Goal: Transaction & Acquisition: Purchase product/service

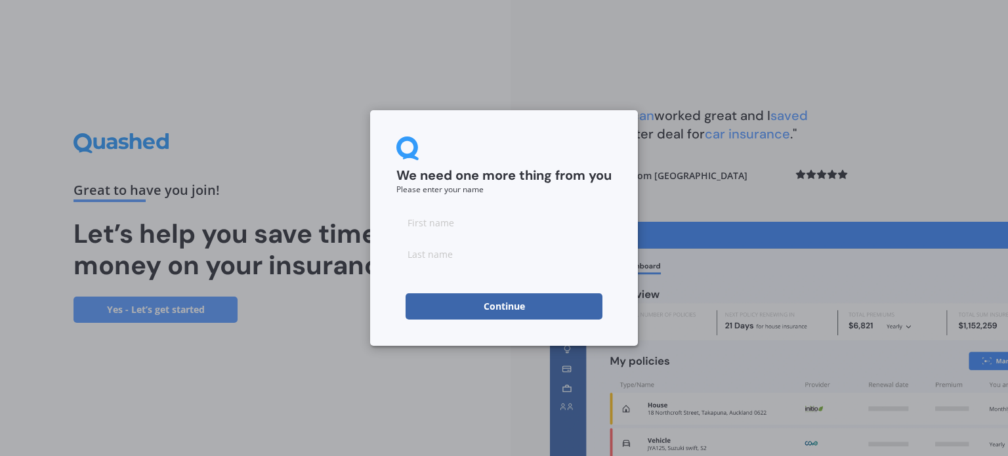
click at [440, 201] on form "We need one more thing from you Please enter your name Continue" at bounding box center [503, 228] width 215 height 183
click at [436, 217] on input at bounding box center [503, 222] width 215 height 26
type input "Joleah"
type input "[PERSON_NAME]"
click at [396, 297] on div "Continue" at bounding box center [503, 306] width 215 height 26
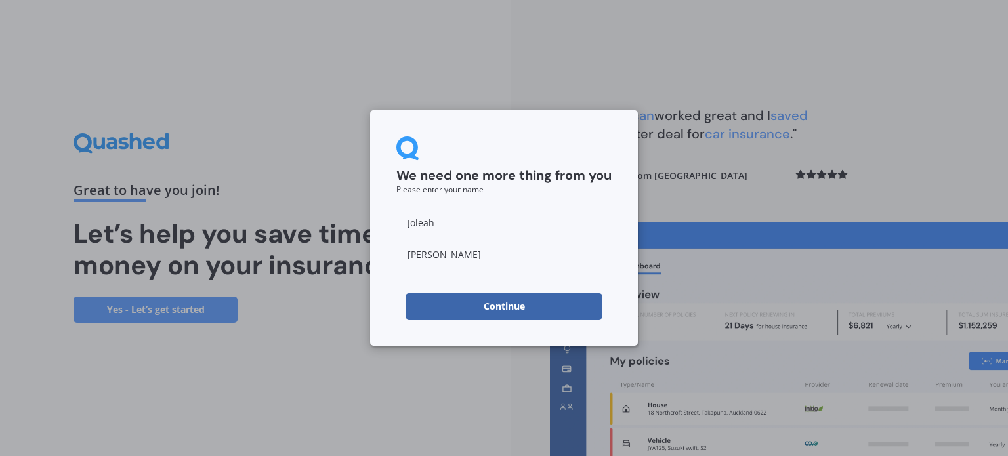
click at [473, 299] on button "Continue" at bounding box center [504, 306] width 197 height 26
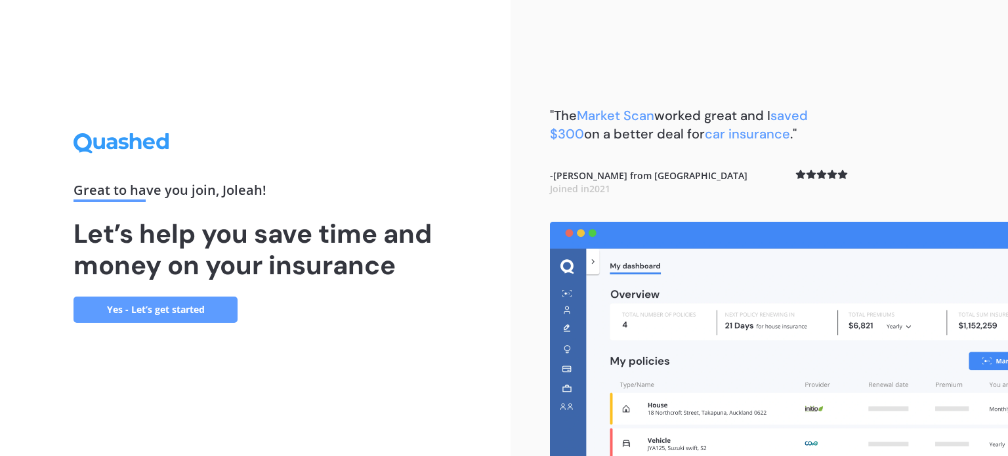
click at [189, 320] on link "Yes - Let’s get started" at bounding box center [156, 310] width 164 height 26
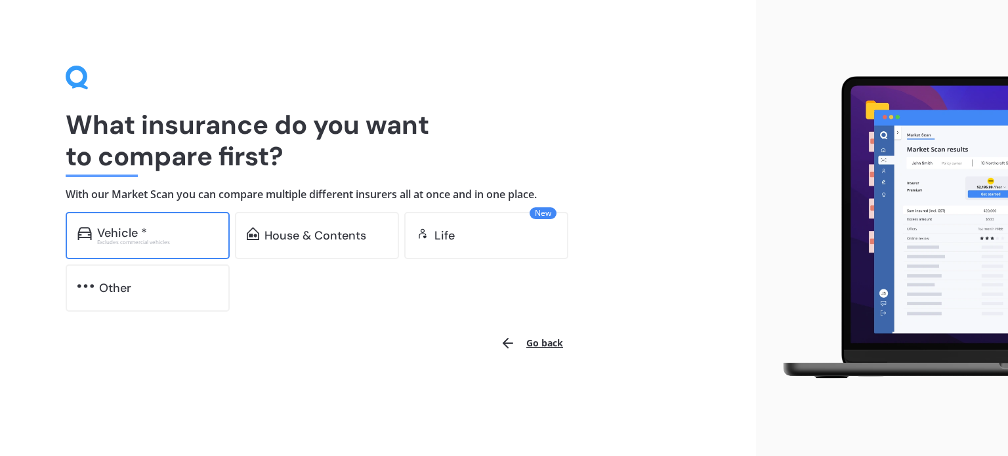
click at [171, 233] on div "Vehicle *" at bounding box center [157, 232] width 121 height 13
click at [544, 336] on button "Go back" at bounding box center [531, 344] width 79 height 32
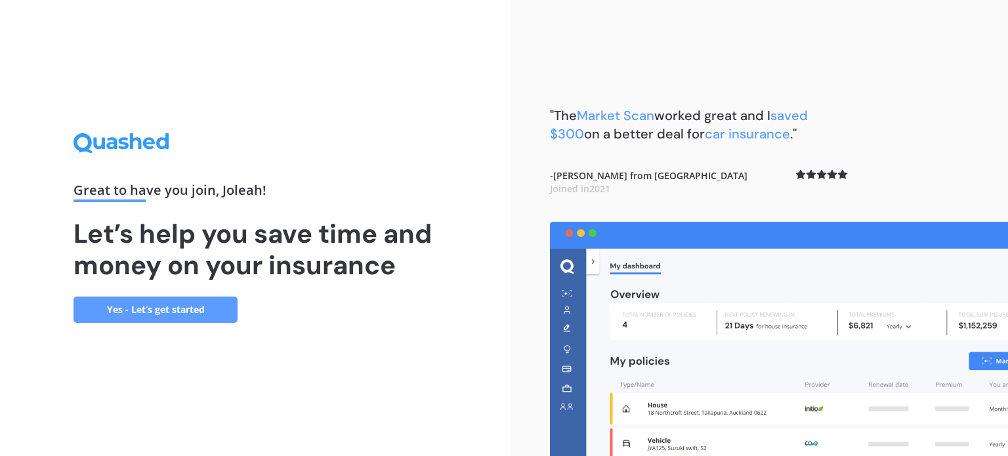
click at [140, 324] on div "Great to have you join , Joleah ! Let’s help you save time and money on your in…" at bounding box center [255, 228] width 511 height 456
click at [139, 316] on link "Yes - Let’s get started" at bounding box center [156, 310] width 164 height 26
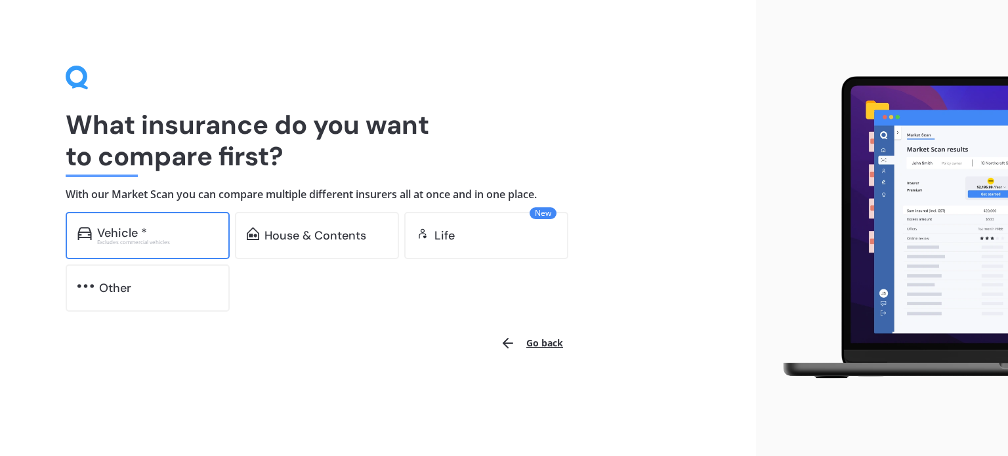
click at [175, 234] on div "Vehicle *" at bounding box center [157, 232] width 121 height 13
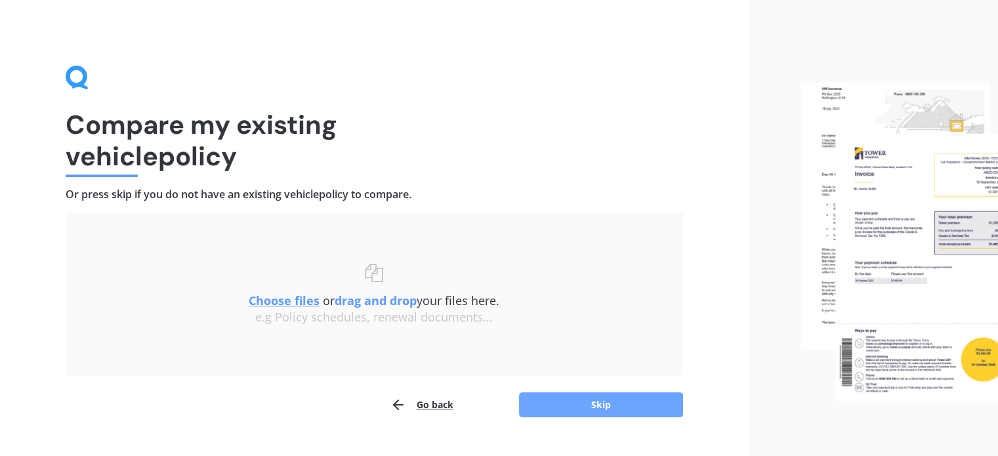
click at [614, 412] on button "Skip" at bounding box center [601, 404] width 164 height 25
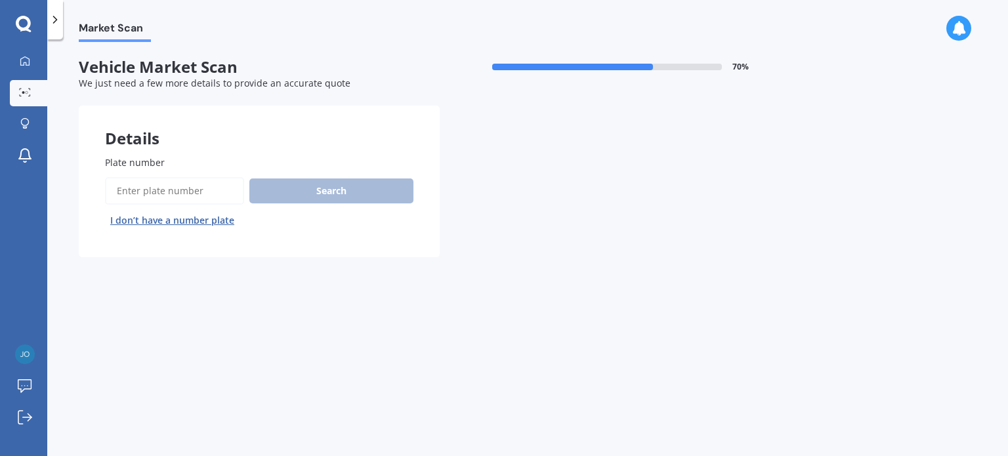
click at [173, 186] on input "Plate number" at bounding box center [174, 191] width 139 height 28
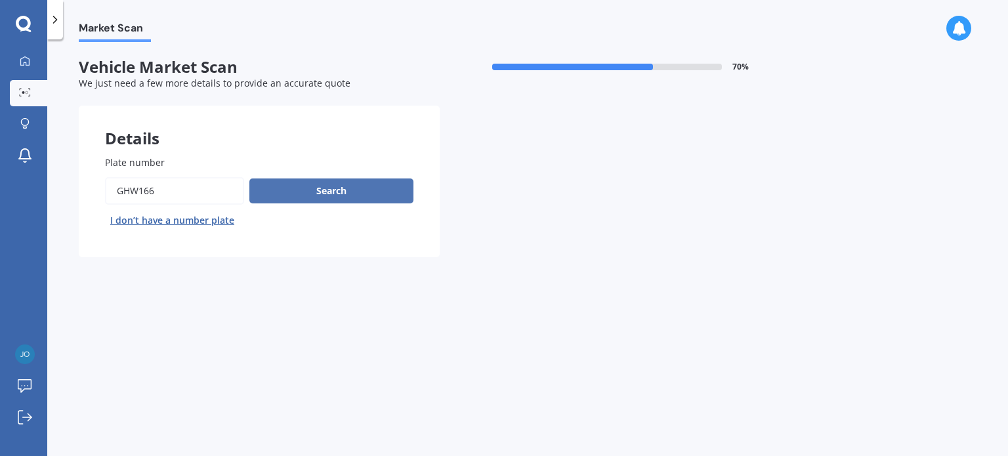
type input "ghw166"
click at [357, 194] on button "Search" at bounding box center [331, 191] width 164 height 25
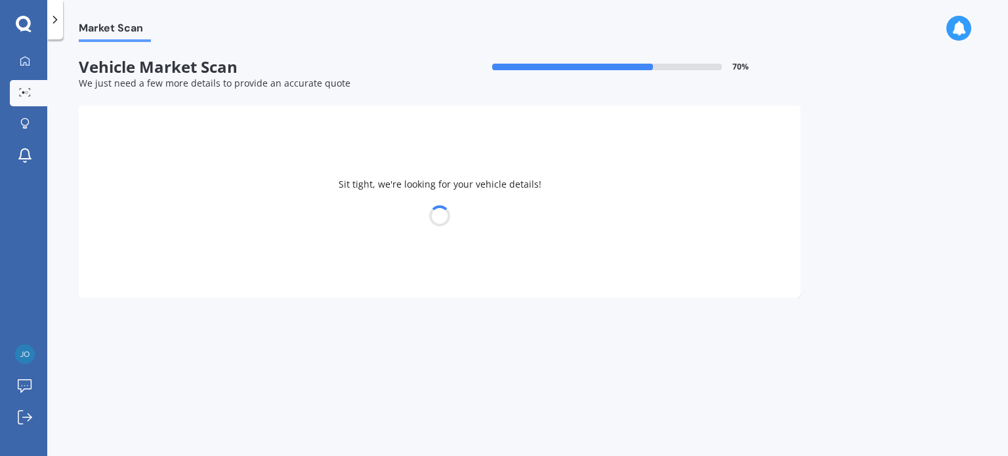
select select "MITSUBISHI"
select select "ASX"
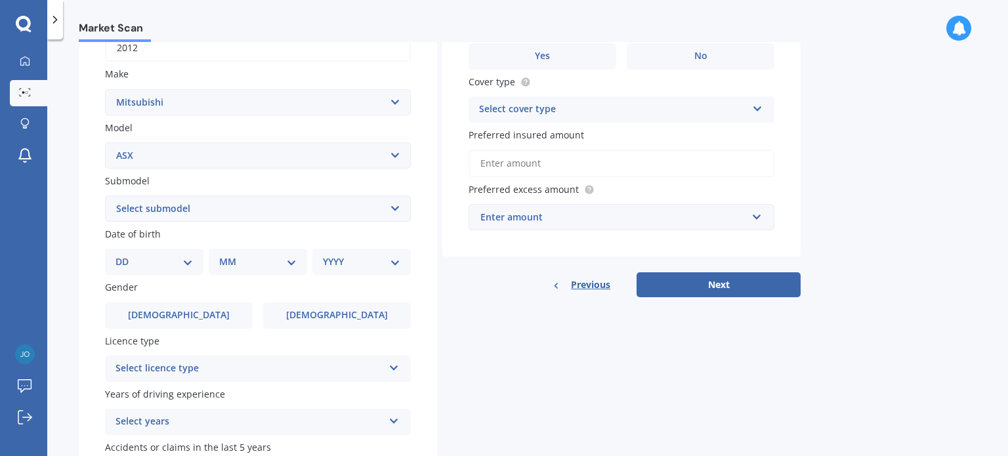
scroll to position [228, 0]
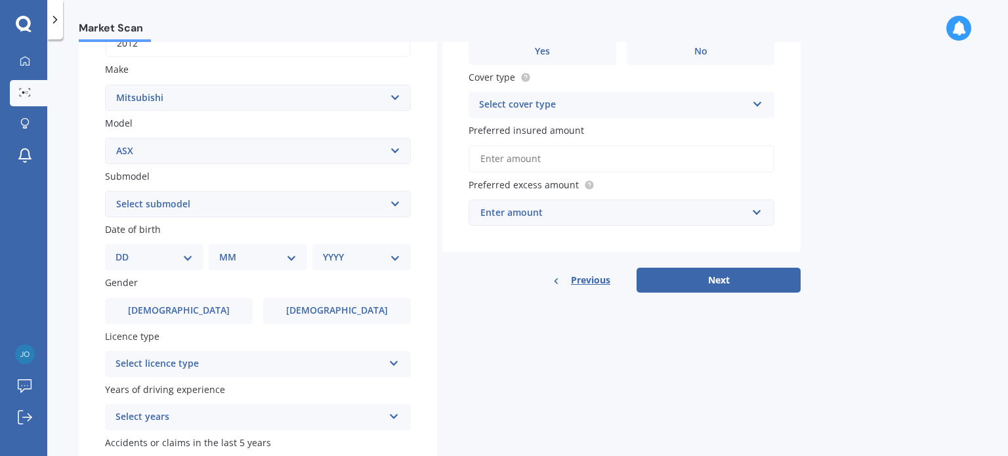
click at [133, 258] on select "DD 01 02 03 04 05 06 07 08 09 10 11 12 13 14 15 16 17 18 19 20 21 22 23 24 25 2…" at bounding box center [154, 257] width 77 height 14
select select "18"
click at [126, 250] on select "DD 01 02 03 04 05 06 07 08 09 10 11 12 13 14 15 16 17 18 19 20 21 22 23 24 25 2…" at bounding box center [154, 257] width 77 height 14
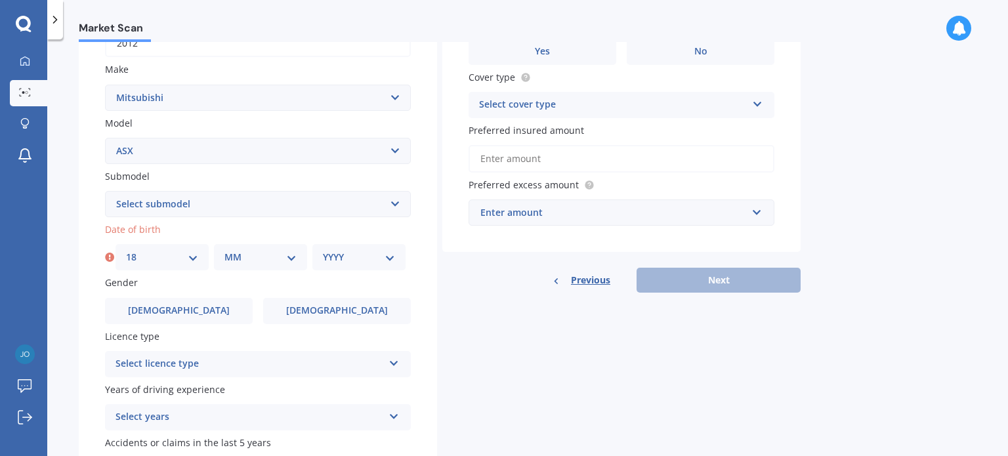
click at [261, 253] on select "MM 01 02 03 04 05 06 07 08 09 10 11 12" at bounding box center [260, 257] width 72 height 14
select select "12"
click at [224, 250] on select "MM 01 02 03 04 05 06 07 08 09 10 11 12" at bounding box center [260, 257] width 72 height 14
click at [396, 261] on div "YYYY 2025 2024 2023 2022 2021 2020 2019 2018 2017 2016 2015 2014 2013 2012 2011…" at bounding box center [358, 257] width 93 height 26
click at [383, 261] on select "YYYY 2025 2024 2023 2022 2021 2020 2019 2018 2017 2016 2015 2014 2013 2012 2011…" at bounding box center [359, 257] width 72 height 14
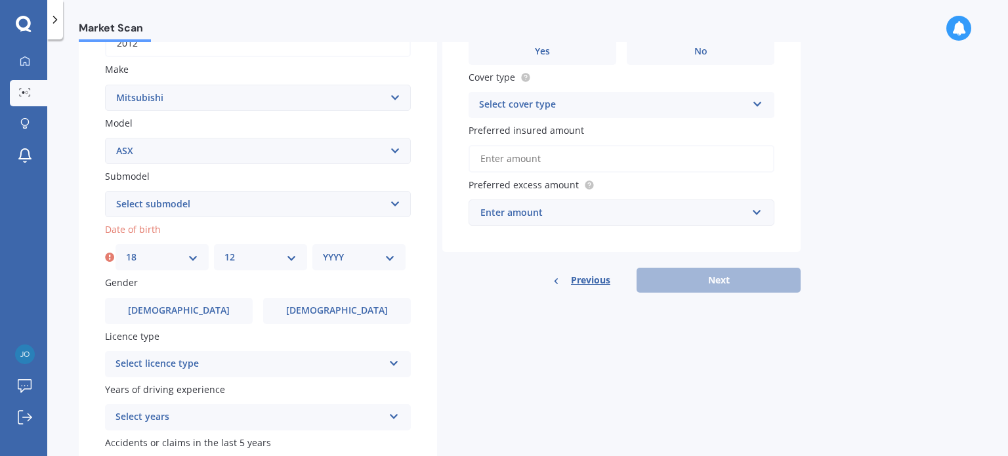
select select "1993"
click at [323, 250] on select "YYYY 2025 2024 2023 2022 2021 2020 2019 2018 2017 2016 2015 2014 2013 2012 2011…" at bounding box center [359, 257] width 72 height 14
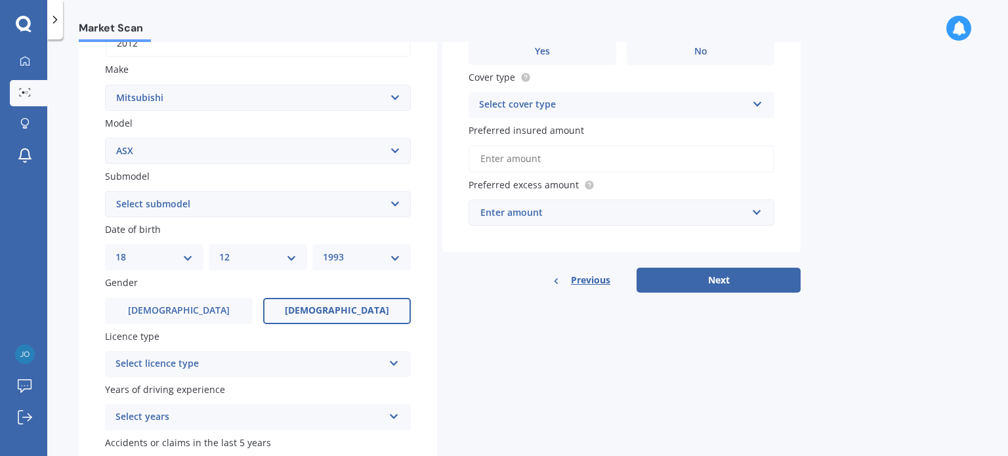
click at [323, 309] on span "[DEMOGRAPHIC_DATA]" at bounding box center [337, 310] width 104 height 11
click at [0, 0] on input "[DEMOGRAPHIC_DATA]" at bounding box center [0, 0] width 0 height 0
click at [266, 367] on div "Select licence type" at bounding box center [250, 364] width 268 height 16
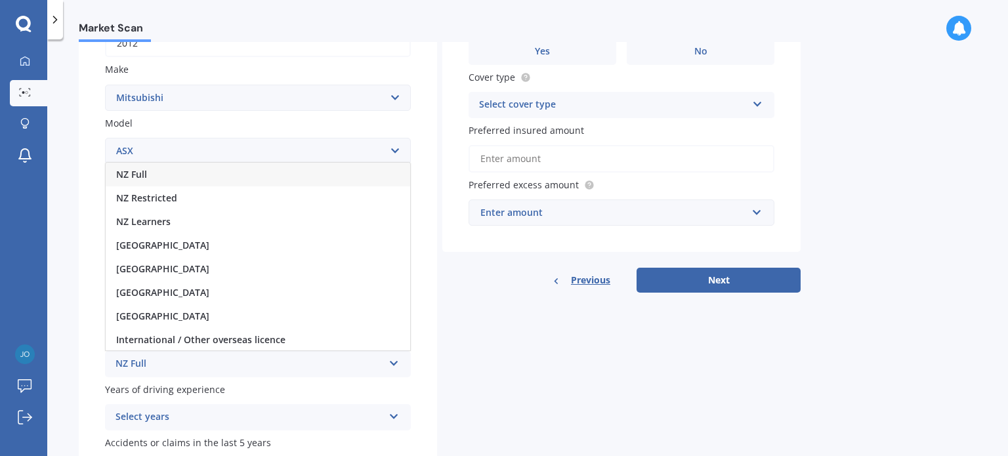
click at [183, 182] on div "NZ Full" at bounding box center [258, 175] width 305 height 24
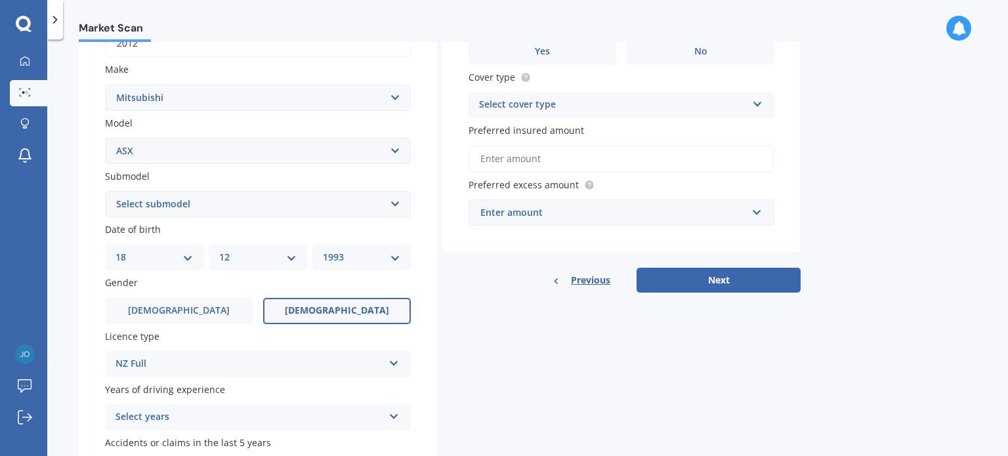
click at [290, 401] on div "Years of driving experience Select years 5 or more years 4 years 3 years 2 year…" at bounding box center [258, 407] width 306 height 48
click at [284, 412] on div "Select years" at bounding box center [250, 418] width 268 height 16
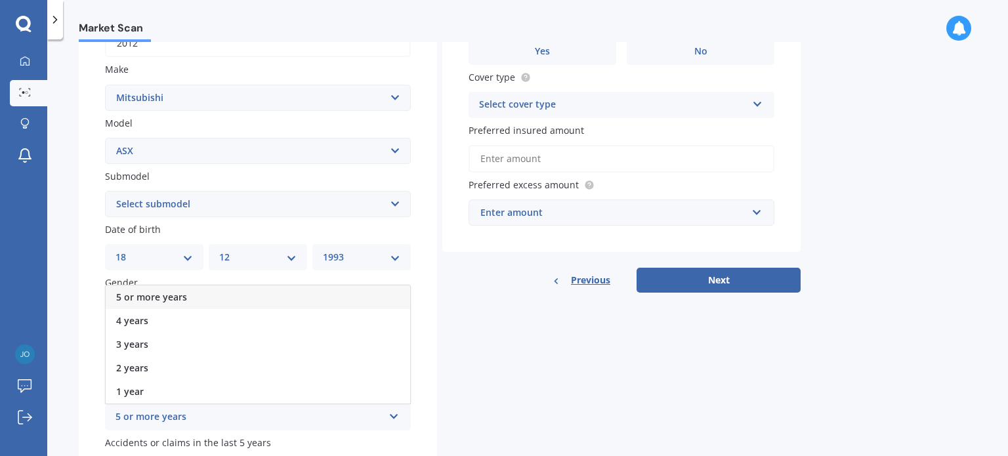
click at [235, 301] on div "5 or more years" at bounding box center [258, 298] width 305 height 24
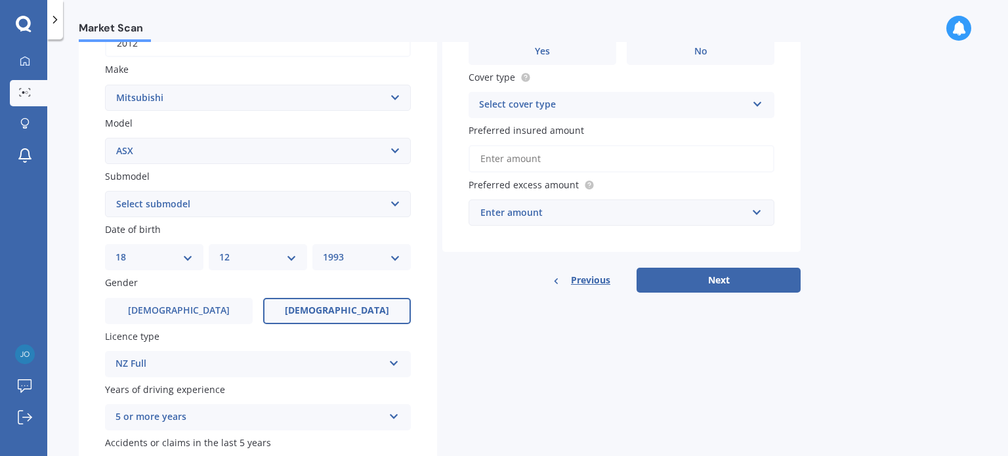
click at [446, 398] on div "Details Plate number Search I don’t have a number plate Year [DATE] Make Select…" at bounding box center [440, 193] width 722 height 633
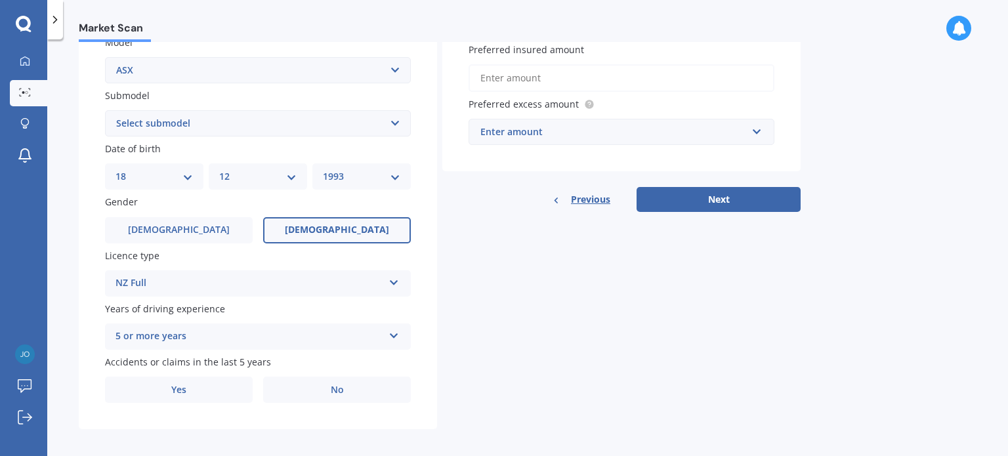
scroll to position [316, 0]
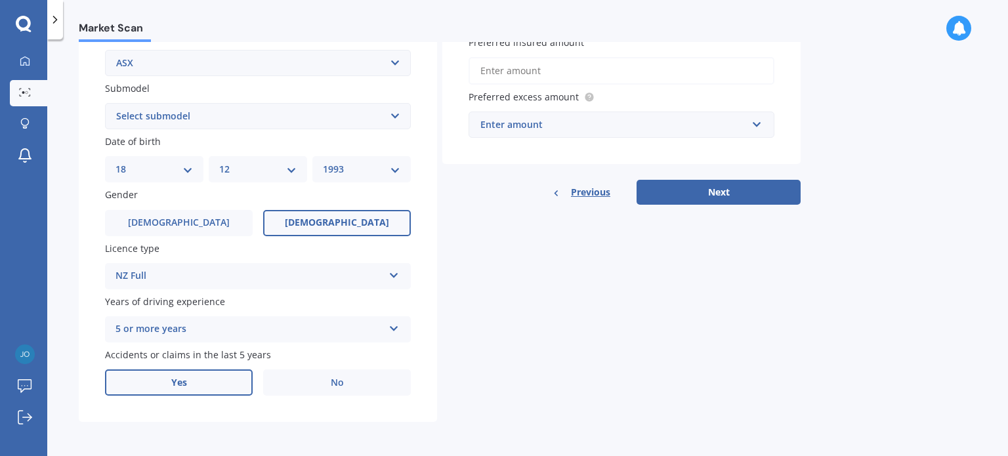
click at [194, 383] on label "Yes" at bounding box center [179, 383] width 148 height 26
click at [0, 0] on input "Yes" at bounding box center [0, 0] width 0 height 0
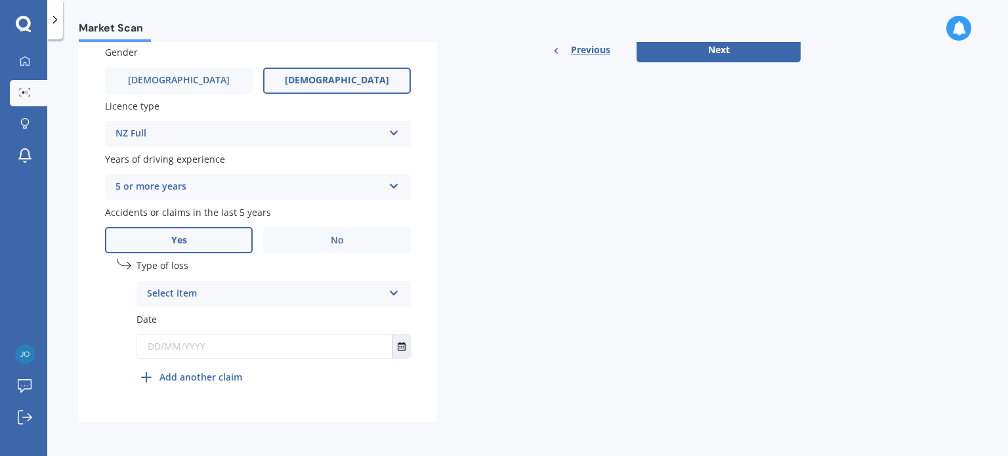
click at [326, 289] on div "Select item" at bounding box center [265, 294] width 236 height 16
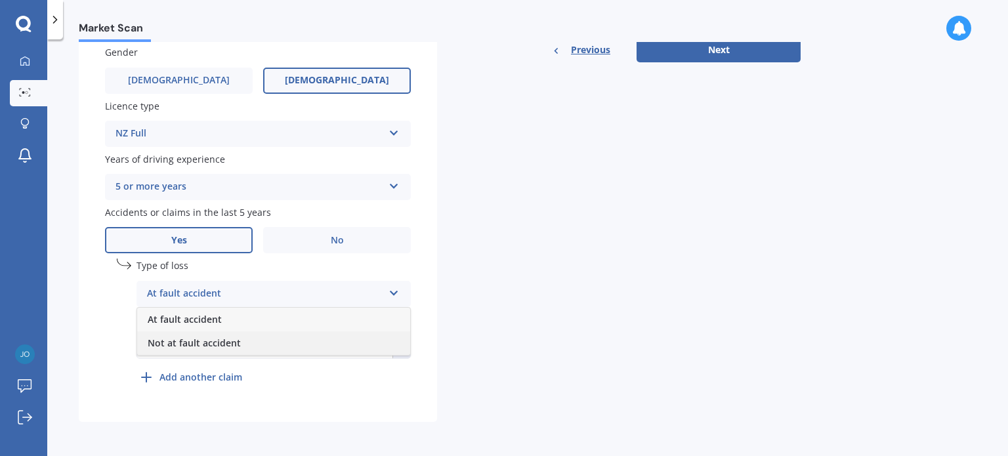
click at [188, 345] on span "Not at fault accident" at bounding box center [194, 343] width 93 height 12
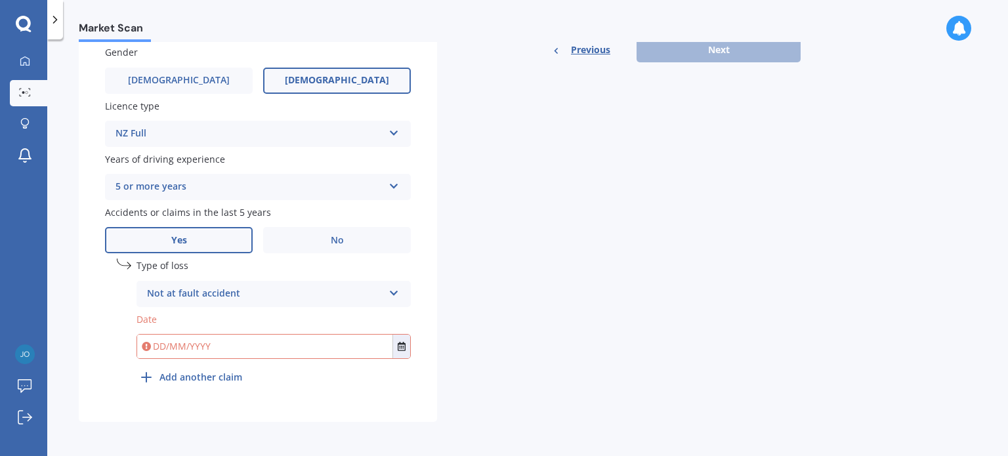
click at [188, 345] on input "text" at bounding box center [264, 347] width 255 height 24
click at [402, 346] on icon "Select date" at bounding box center [402, 346] width 8 height 9
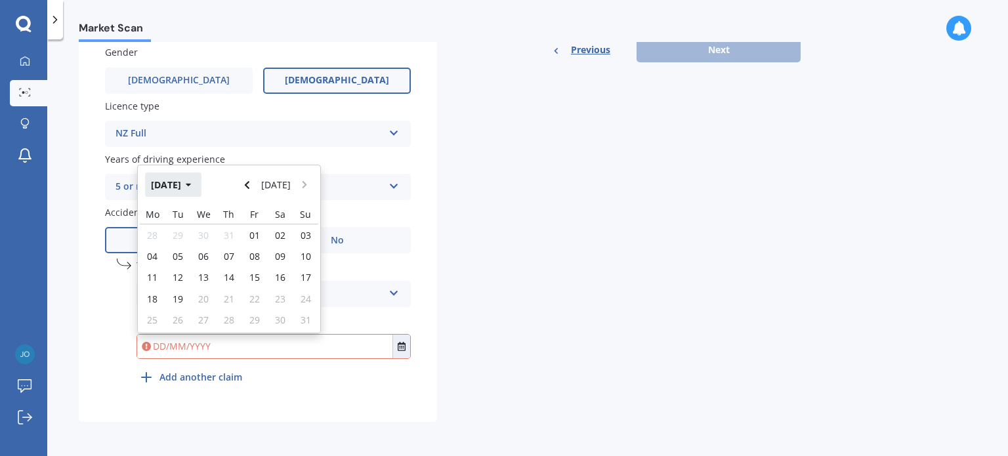
click at [192, 188] on icon "button" at bounding box center [189, 184] width 6 height 9
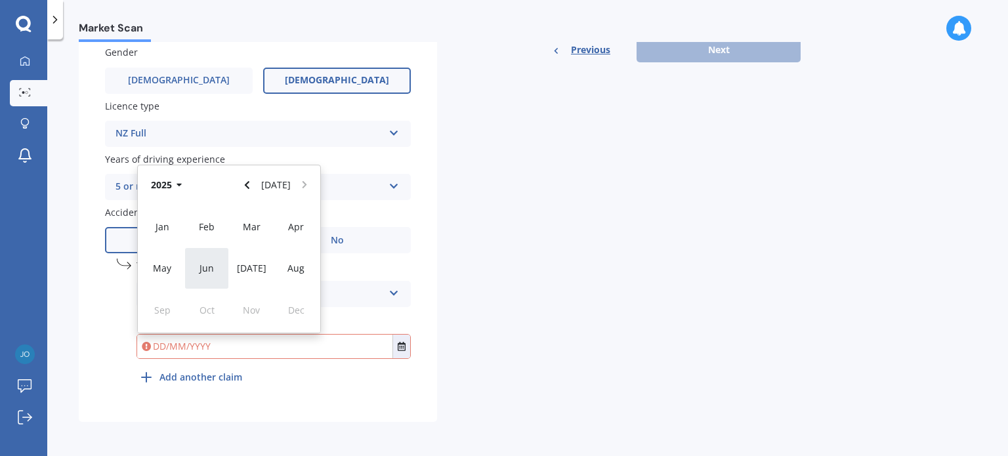
click at [221, 272] on div "Jun" at bounding box center [206, 267] width 45 height 41
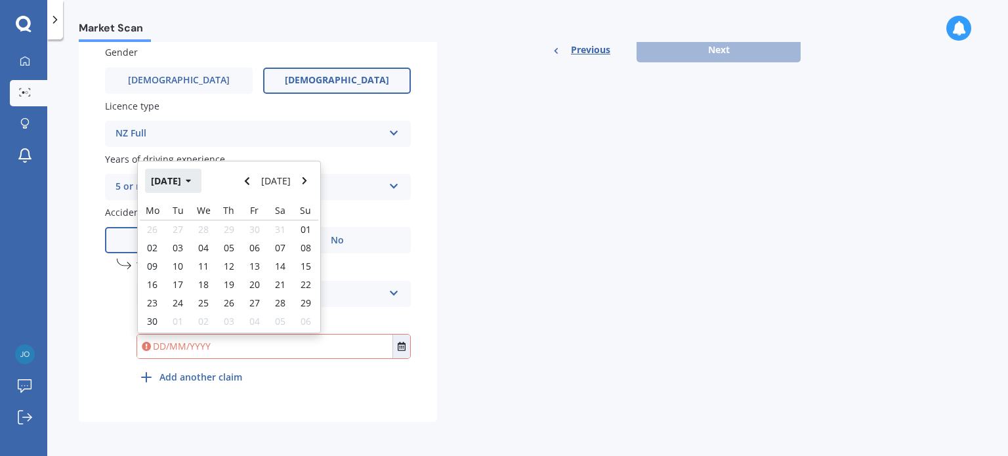
click at [201, 186] on button "[DATE]" at bounding box center [173, 181] width 56 height 24
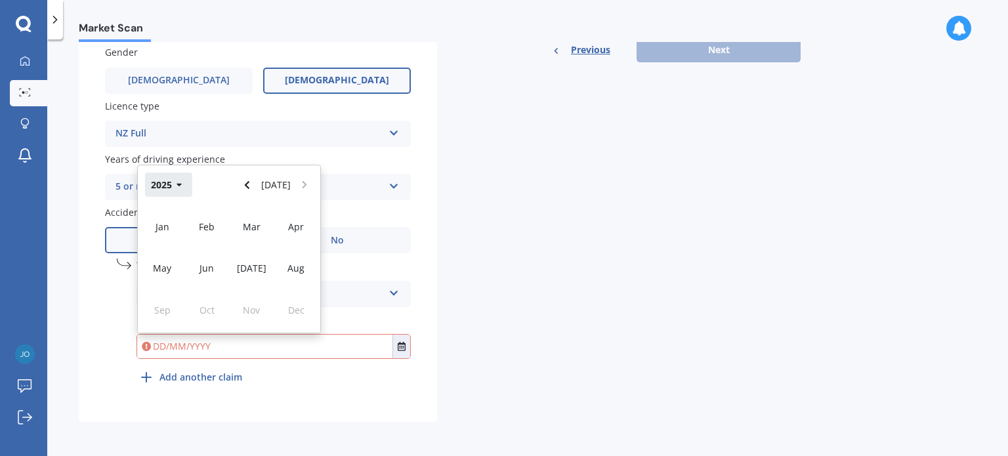
click at [181, 186] on icon "button" at bounding box center [180, 184] width 6 height 9
click at [264, 232] on div "2021" at bounding box center [251, 226] width 45 height 41
click at [265, 253] on div "[DATE]" at bounding box center [251, 267] width 45 height 41
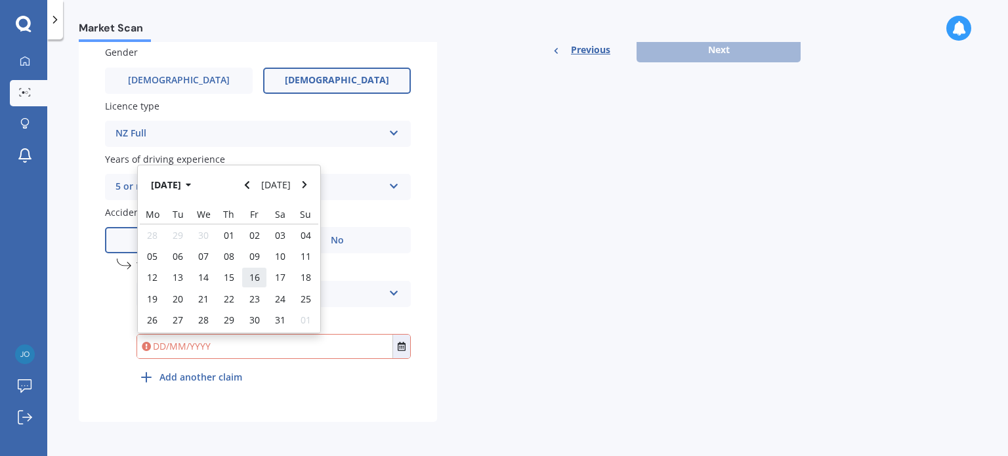
click at [255, 281] on span "16" at bounding box center [254, 277] width 11 height 12
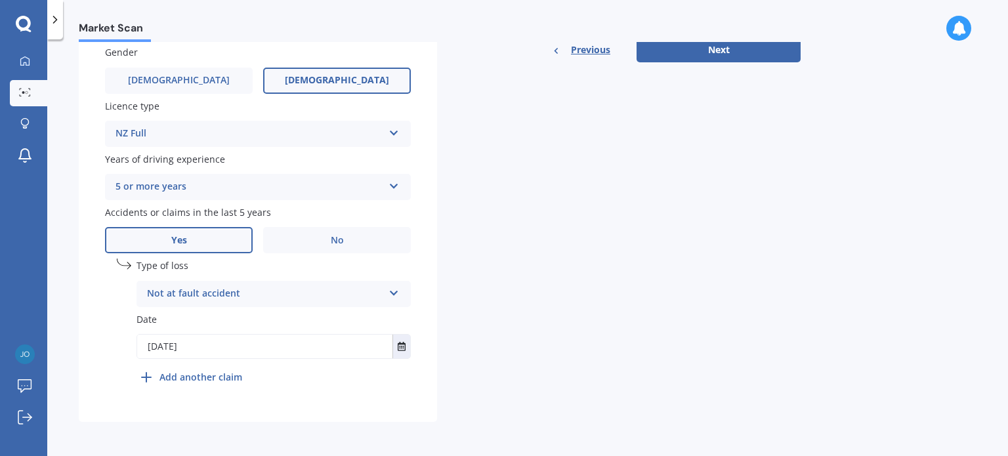
click at [329, 417] on div "Plate number Search I don’t have a number plate Year [DATE] Make Select make AC…" at bounding box center [258, 47] width 358 height 752
click at [210, 351] on input "[DATE]" at bounding box center [264, 347] width 255 height 24
click at [406, 343] on button "Select date" at bounding box center [401, 347] width 18 height 24
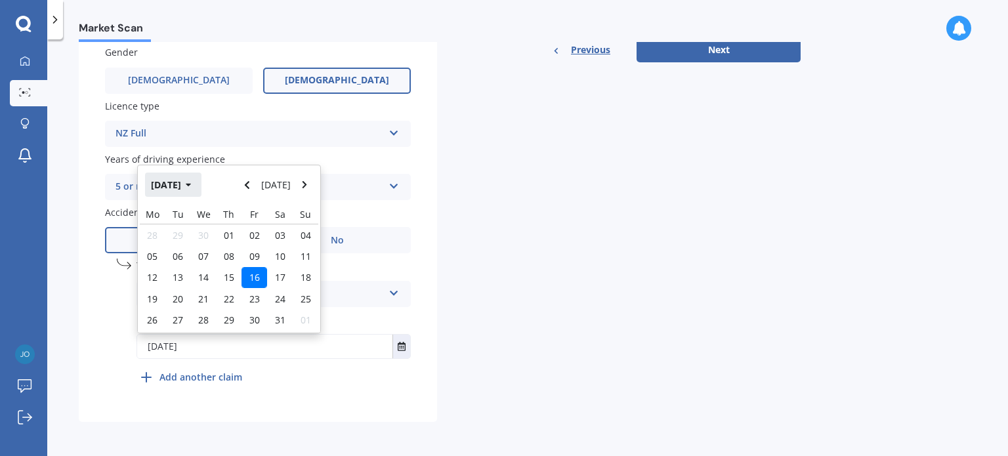
click at [179, 185] on button "[DATE]" at bounding box center [173, 185] width 56 height 24
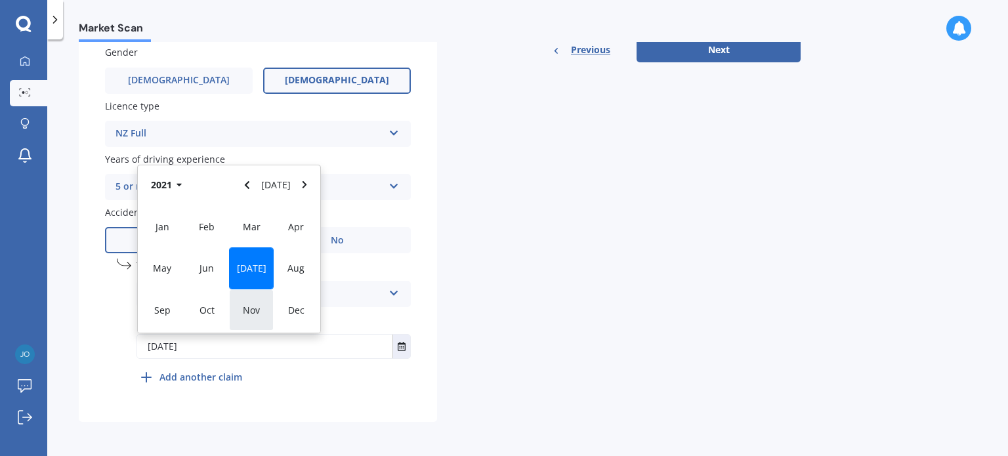
click at [251, 308] on span "Nov" at bounding box center [251, 310] width 17 height 12
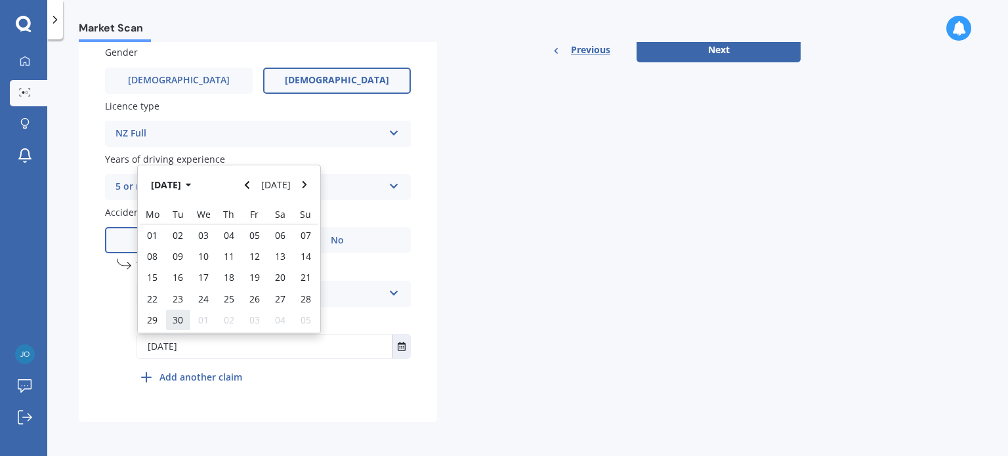
click at [176, 320] on span "30" at bounding box center [178, 320] width 11 height 12
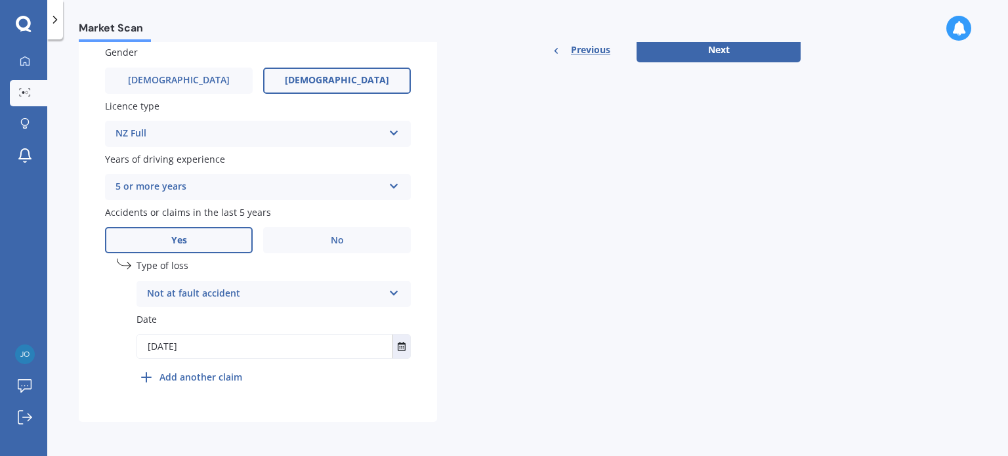
click at [206, 350] on input "[DATE]" at bounding box center [264, 347] width 255 height 24
type input "[DATE]"
click at [334, 410] on div "Plate number Search I don’t have a number plate Year [DATE] Make Select make AC…" at bounding box center [258, 47] width 358 height 752
click at [721, 54] on button "Next" at bounding box center [719, 49] width 164 height 25
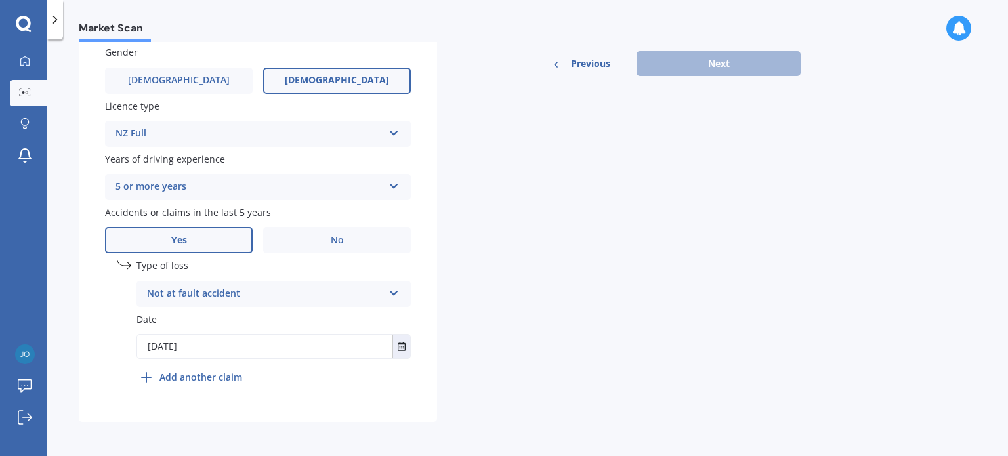
scroll to position [137, 0]
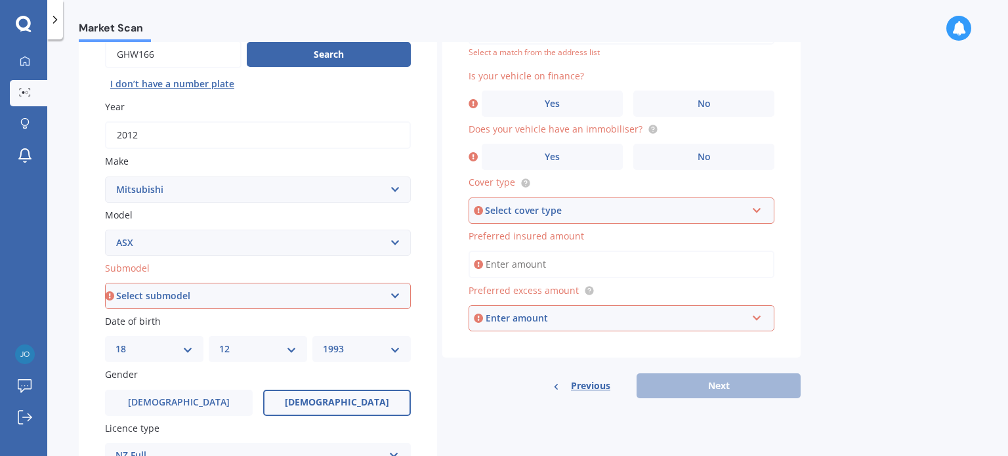
click at [378, 295] on select "Select submodel BLK 2.0P/CVT Diesel LS Sport VRX petrol VRX turbo diesel XLS pe…" at bounding box center [258, 296] width 306 height 26
select select "LS"
click at [105, 283] on select "Select submodel BLK 2.0P/CVT Diesel LS Sport VRX petrol VRX turbo diesel XLS pe…" at bounding box center [258, 296] width 306 height 26
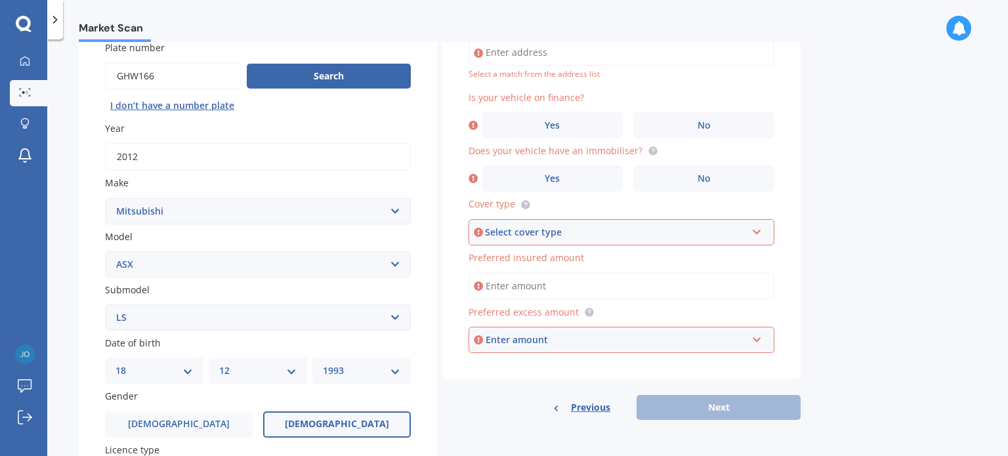
scroll to position [107, 0]
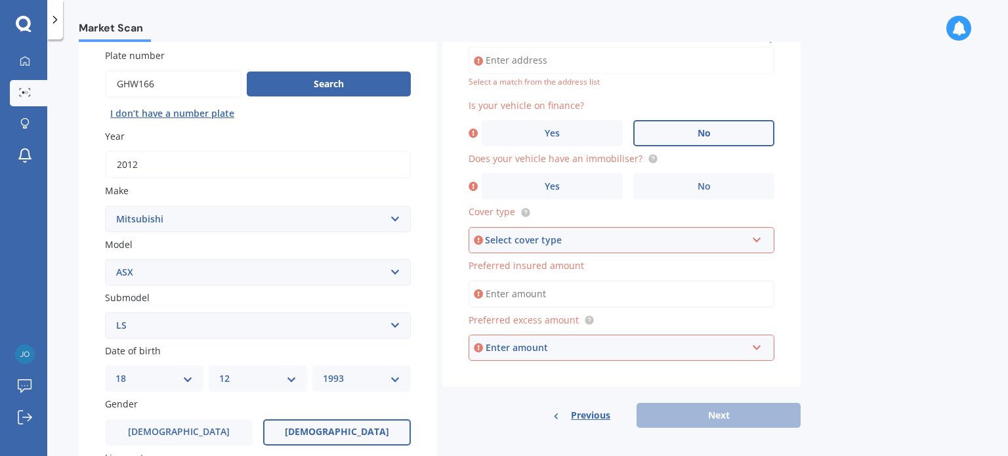
click at [718, 127] on label "No" at bounding box center [703, 133] width 141 height 26
click at [0, 0] on input "No" at bounding box center [0, 0] width 0 height 0
click at [656, 60] on input "Vehicle is parked at" at bounding box center [622, 61] width 306 height 28
type input "[STREET_ADDRESS]"
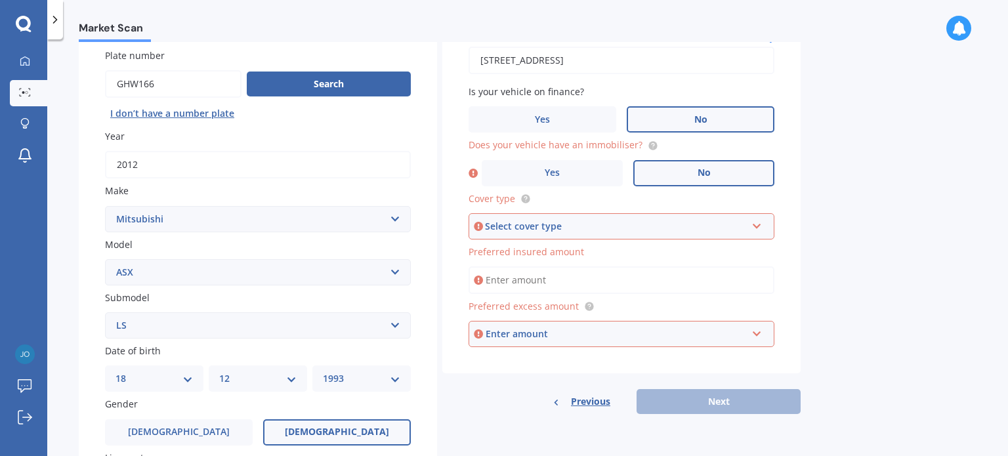
click at [690, 176] on label "No" at bounding box center [703, 173] width 141 height 26
click at [0, 0] on input "No" at bounding box center [0, 0] width 0 height 0
click at [648, 223] on div "Select cover type" at bounding box center [615, 226] width 261 height 14
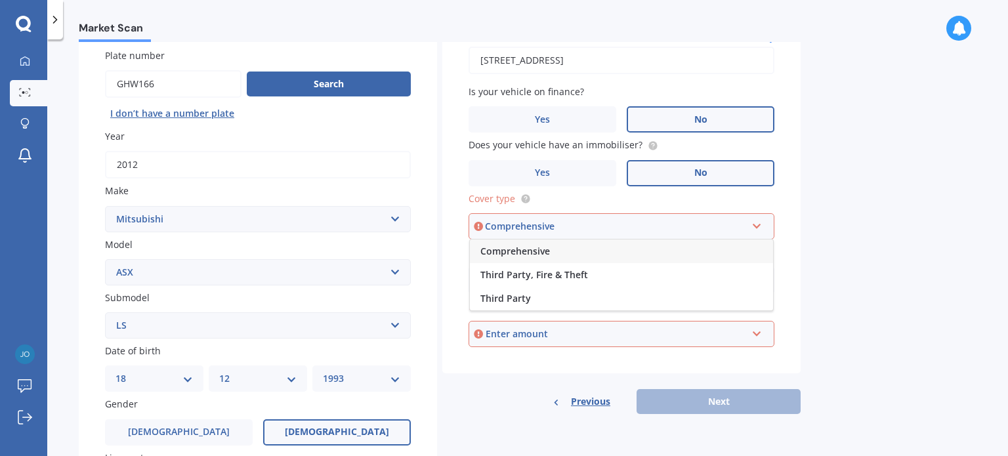
click at [591, 255] on div "Comprehensive" at bounding box center [621, 252] width 303 height 24
click at [577, 281] on input "Preferred insured amount" at bounding box center [622, 280] width 306 height 28
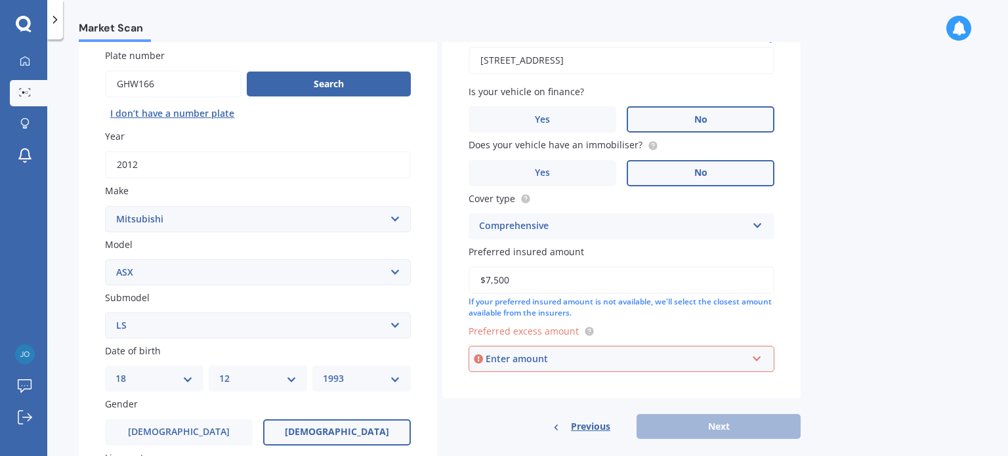
type input "$7,500"
click at [647, 325] on label "Preferred excess amount" at bounding box center [619, 331] width 301 height 14
click at [616, 361] on div "Enter amount" at bounding box center [616, 359] width 261 height 14
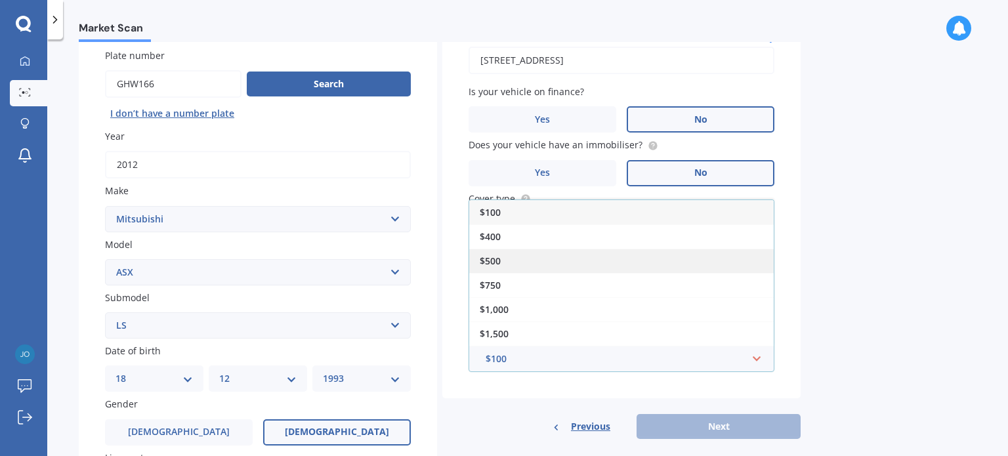
click at [518, 257] on div "$500" at bounding box center [621, 261] width 305 height 24
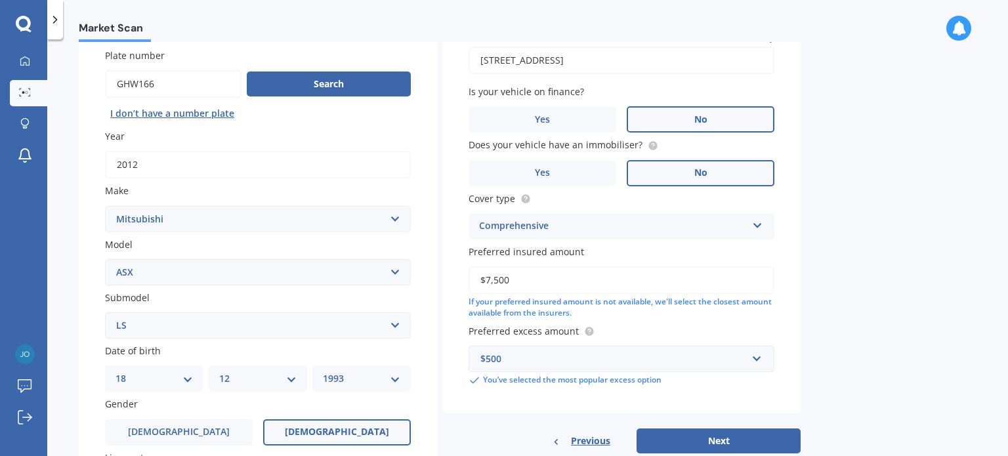
click at [540, 353] on div "$500" at bounding box center [613, 359] width 266 height 14
click at [692, 443] on button "Next" at bounding box center [719, 441] width 164 height 25
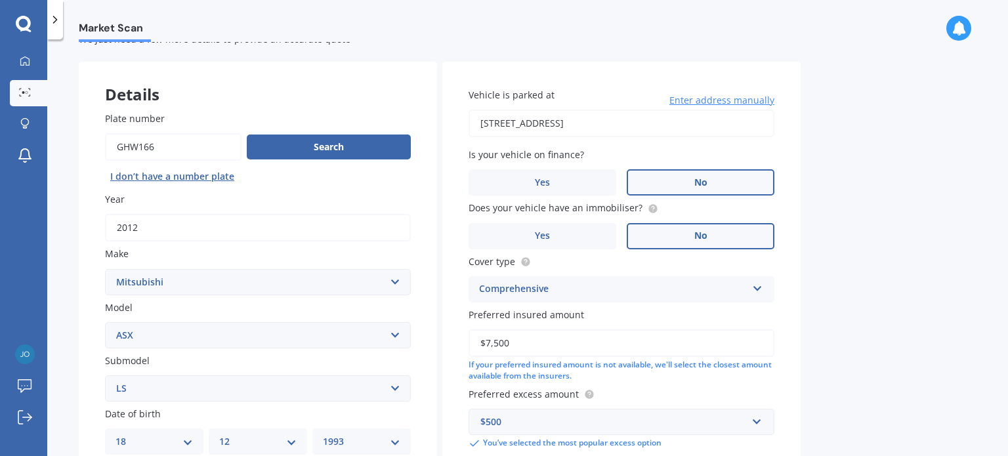
select select "18"
select select "12"
select select "1993"
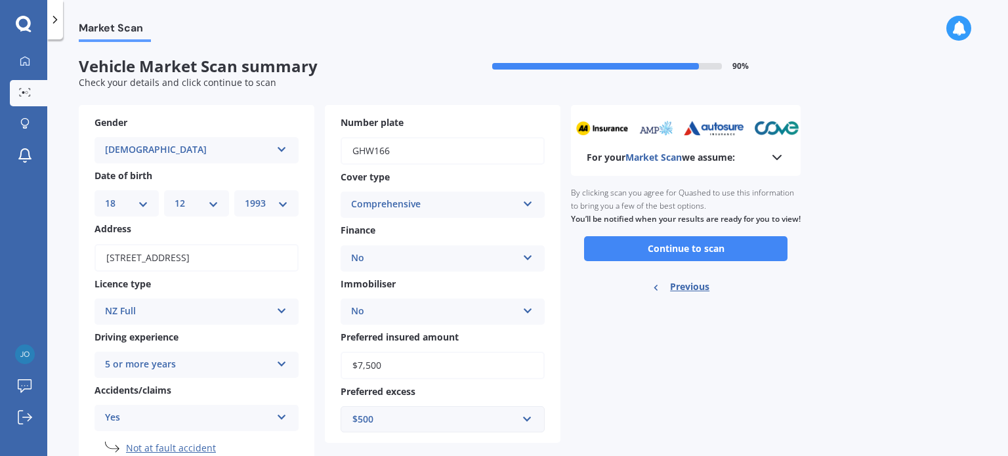
scroll to position [0, 0]
click at [781, 156] on polyline at bounding box center [777, 158] width 8 height 4
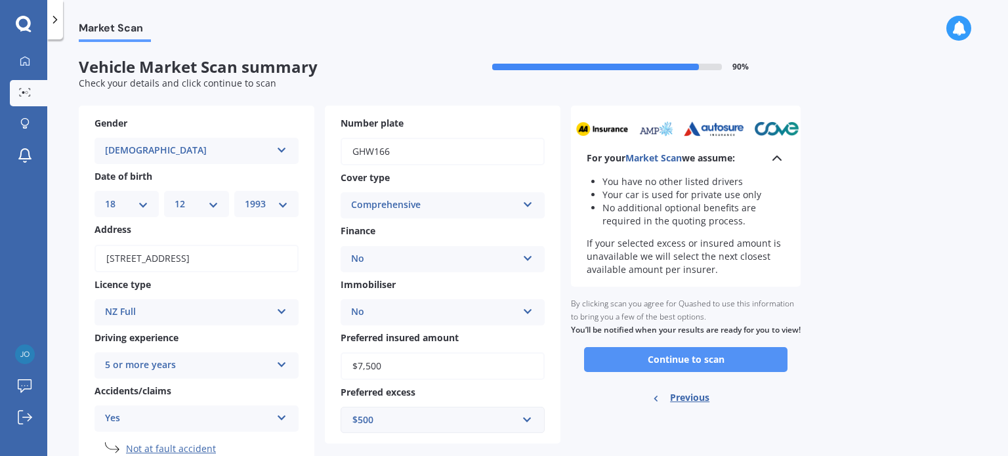
click at [690, 364] on button "Continue to scan" at bounding box center [685, 359] width 203 height 25
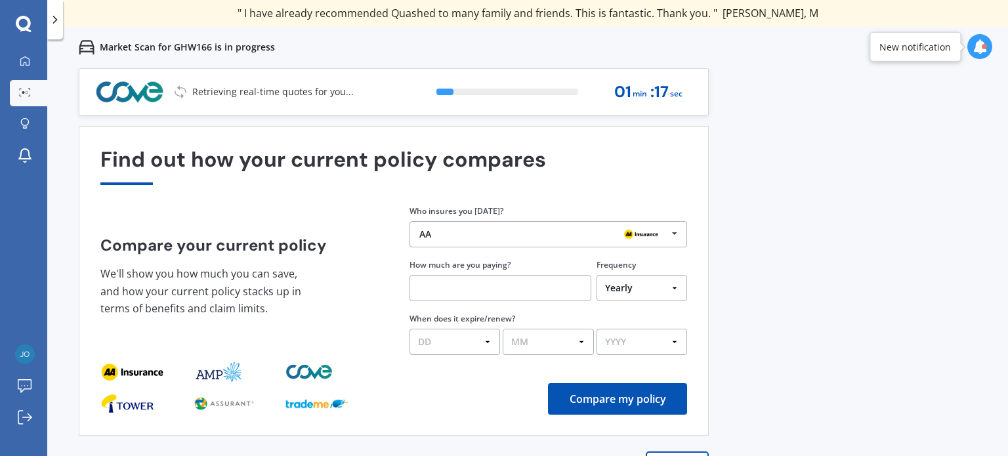
click at [643, 233] on img at bounding box center [641, 234] width 42 height 16
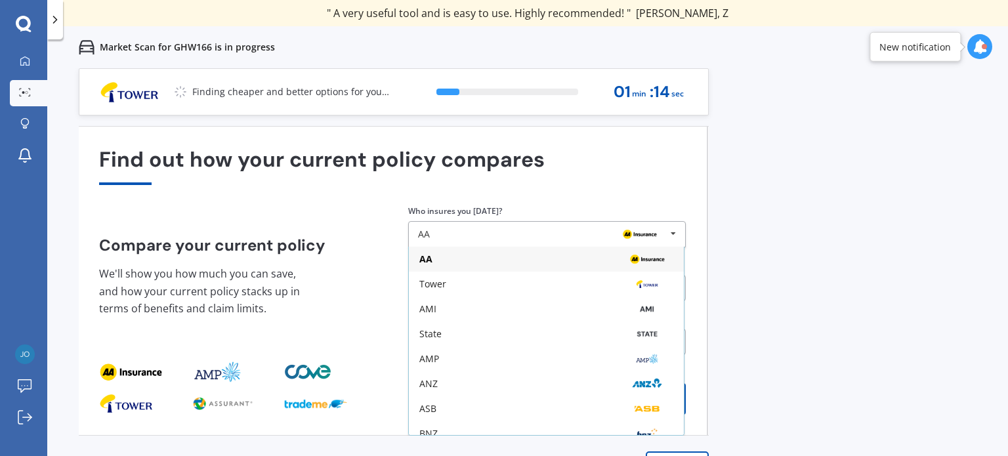
drag, startPoint x: 686, startPoint y: 329, endPoint x: 685, endPoint y: 308, distance: 20.4
click at [685, 308] on div "Who insures you [DATE]? AA AA Tower AMI State AMP ANZ ASB BNZ Trade Me Insuranc…" at bounding box center [547, 279] width 278 height 151
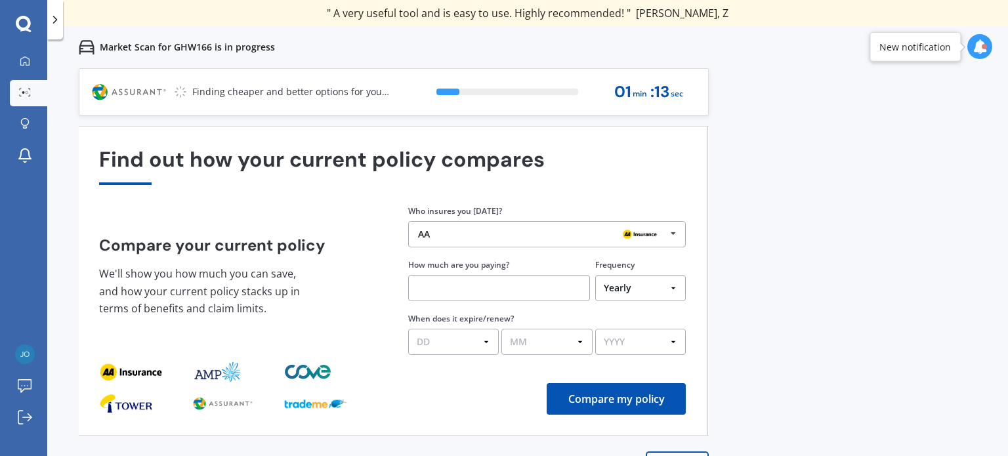
click at [591, 243] on div "AA AA Tower AMI State AMP ANZ ASB BNZ Trade Me Insurance Westpac Other" at bounding box center [547, 234] width 278 height 26
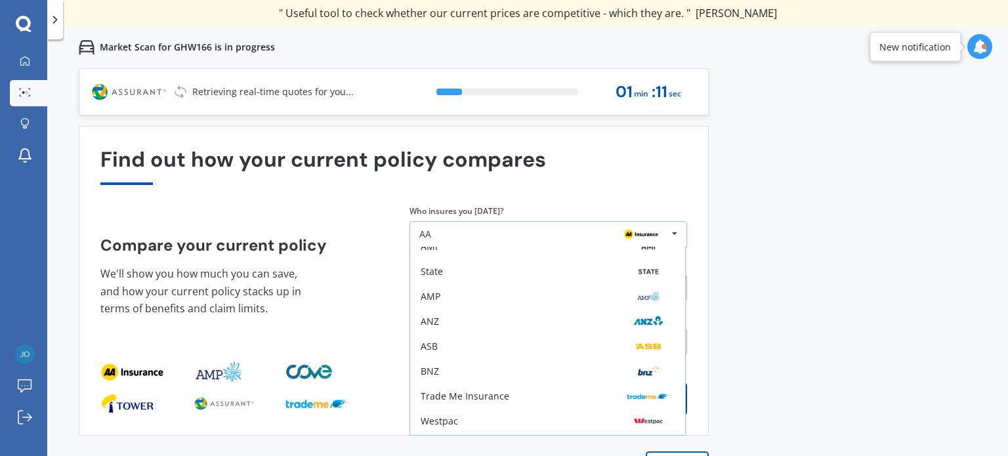
scroll to position [86, 0]
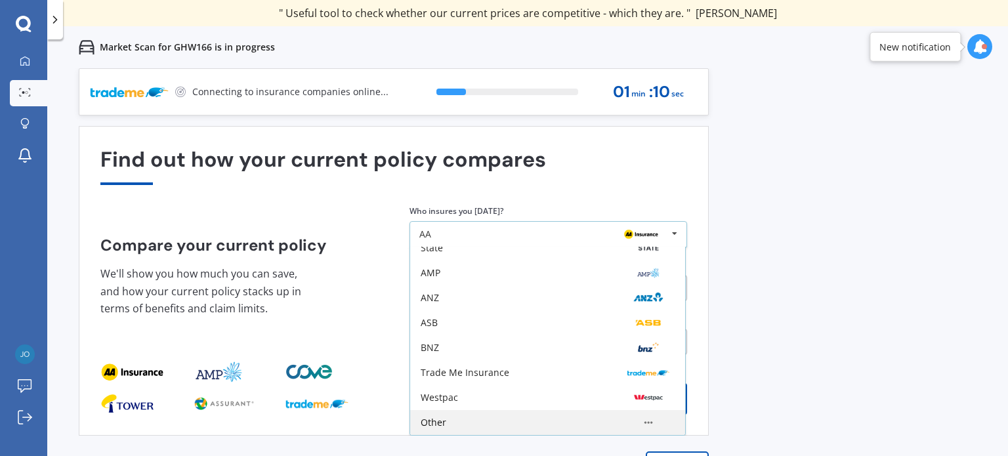
click at [449, 423] on div "Other" at bounding box center [548, 422] width 254 height 11
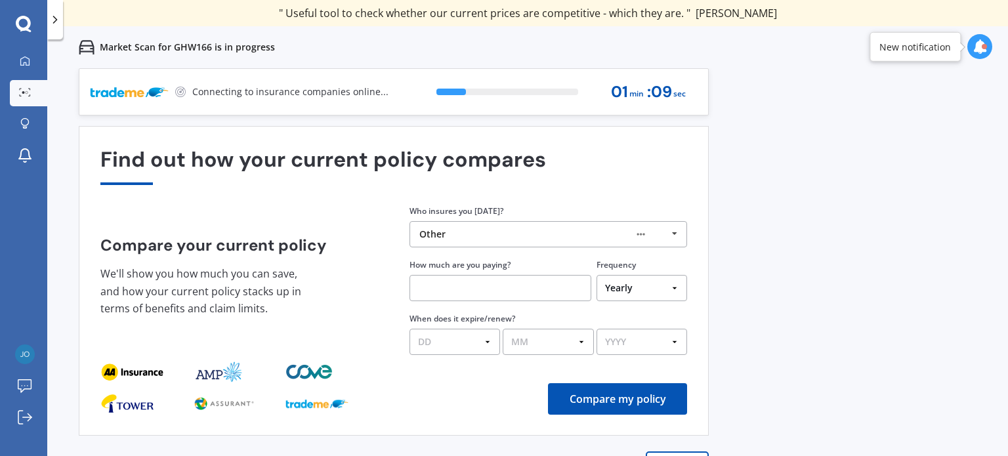
click at [479, 286] on input "text" at bounding box center [501, 288] width 182 height 26
type input "$50.00"
click at [635, 287] on select "Yearly Six-Monthly Quarterly Monthly Fortnightly Weekly One-Off" at bounding box center [642, 288] width 91 height 26
select select "Monthly"
click at [597, 275] on select "Yearly Six-Monthly Quarterly Monthly Fortnightly Weekly One-Off" at bounding box center [642, 288] width 91 height 26
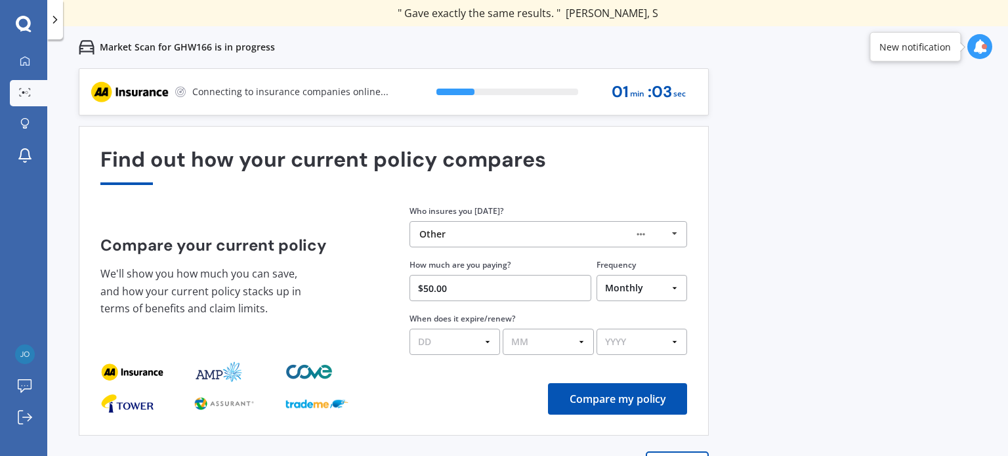
drag, startPoint x: 795, startPoint y: 352, endPoint x: 754, endPoint y: 402, distance: 64.4
click at [754, 402] on div "Previous 60,000+ Kiwis have signed up to shop and save on insurance with us " H…" at bounding box center [527, 296] width 961 height 456
click at [795, 307] on div "Previous 60,000+ Kiwis have signed up to shop and save on insurance with us " H…" at bounding box center [527, 296] width 961 height 456
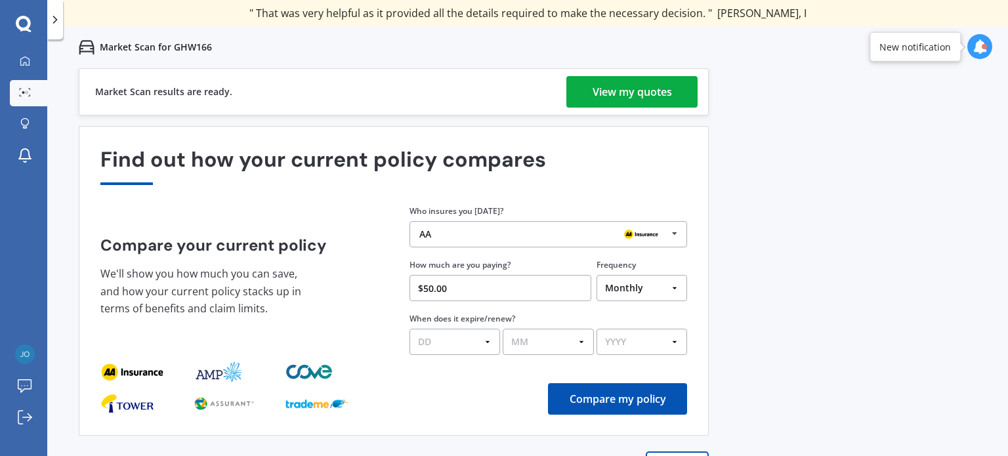
click at [646, 87] on div "View my quotes" at bounding box center [632, 92] width 79 height 32
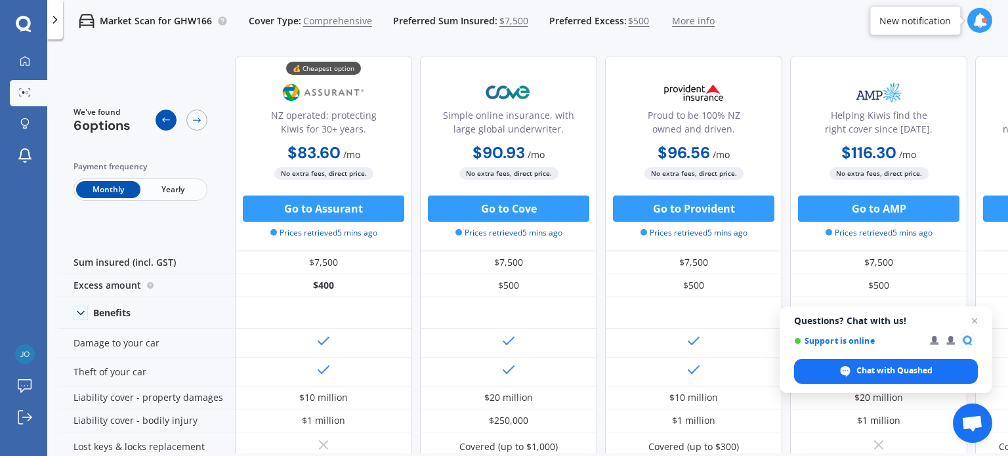
click at [165, 120] on icon at bounding box center [166, 120] width 11 height 11
click at [20, 56] on icon at bounding box center [25, 61] width 11 height 11
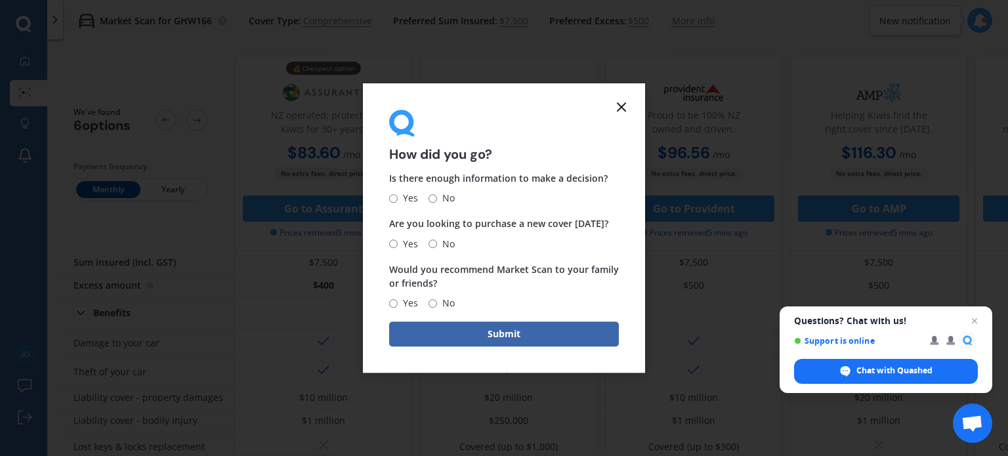
click at [625, 103] on line at bounding box center [622, 107] width 8 height 8
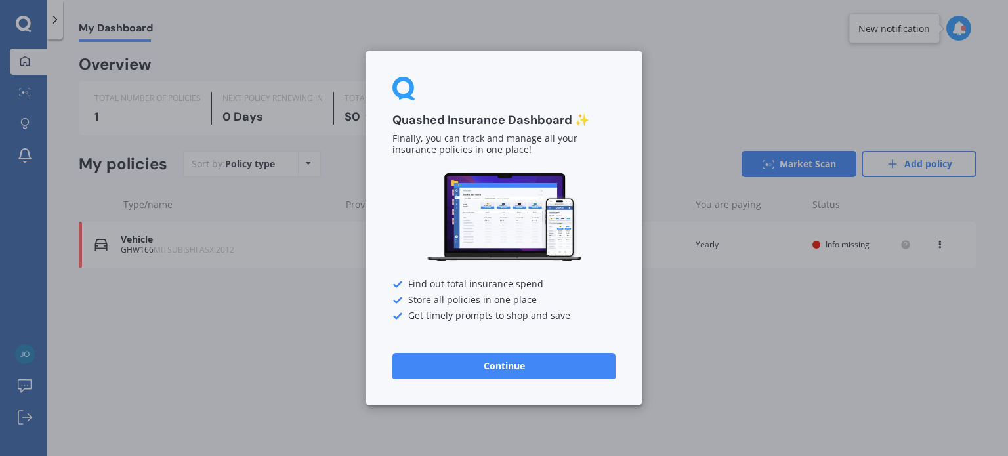
click at [724, 335] on div "Quashed Insurance Dashboard ✨ Finally, you can track and manage all your insura…" at bounding box center [504, 228] width 1008 height 456
click at [589, 364] on button "Continue" at bounding box center [503, 366] width 223 height 26
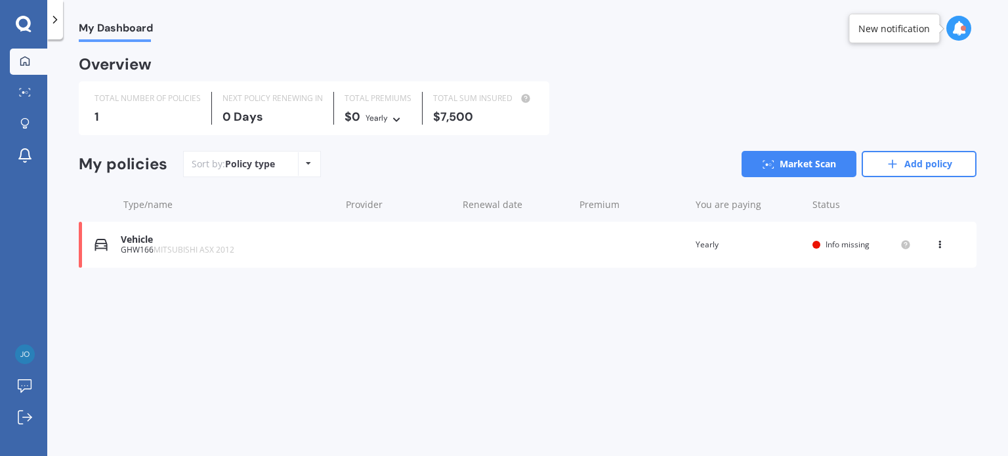
click at [943, 245] on icon at bounding box center [939, 242] width 9 height 8
click at [907, 266] on div "View policy" at bounding box center [911, 270] width 130 height 26
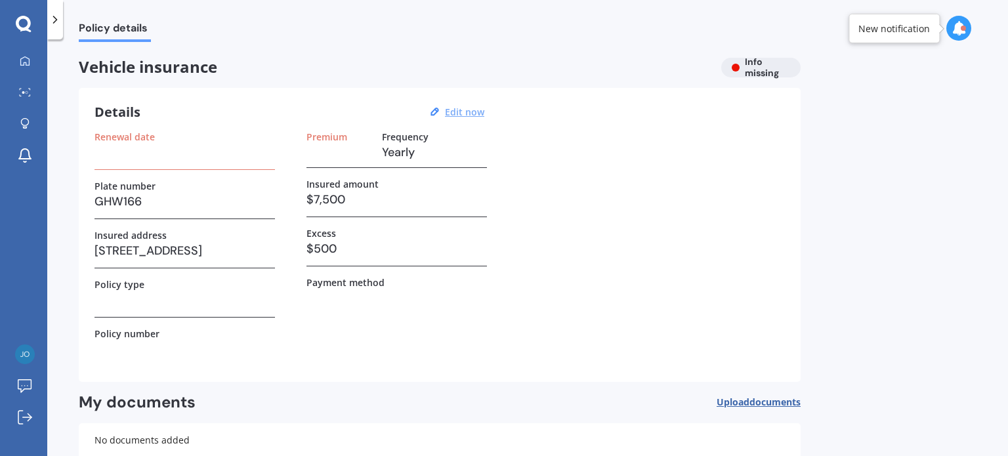
click at [461, 114] on u "Edit now" at bounding box center [464, 112] width 39 height 12
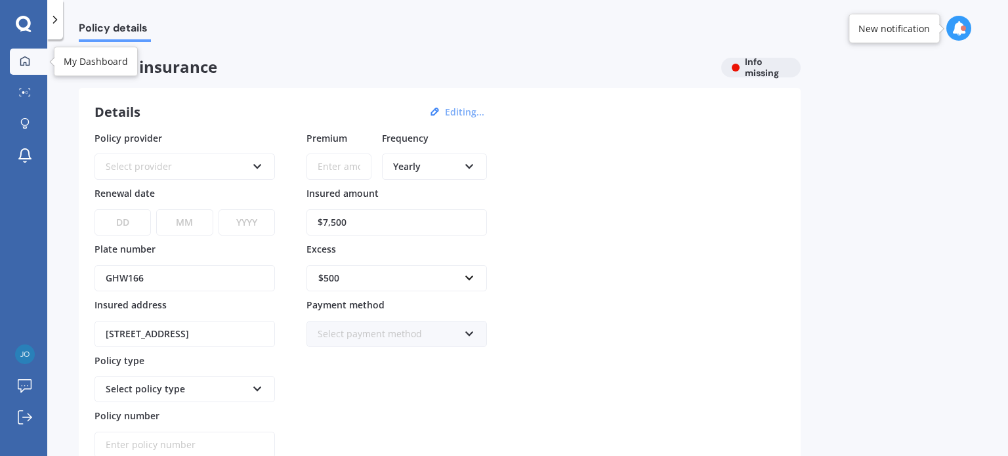
click at [18, 62] on div at bounding box center [25, 62] width 20 height 12
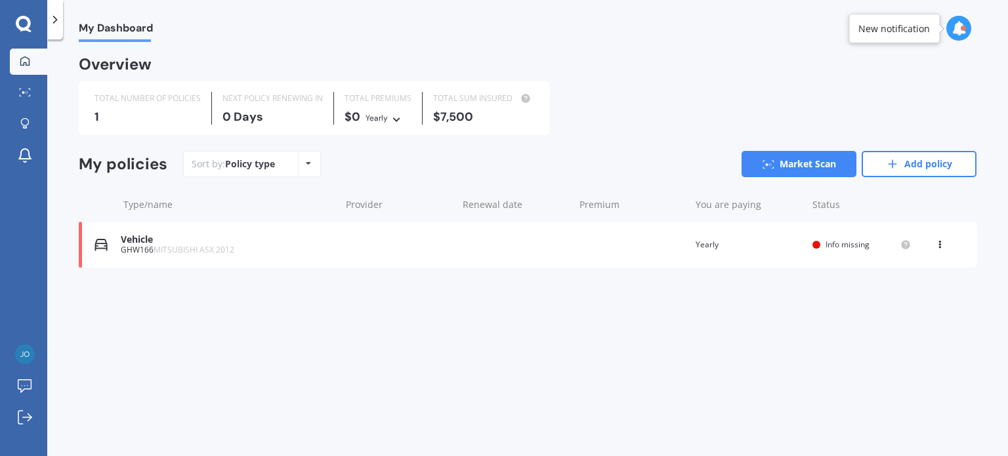
click at [26, 21] on icon at bounding box center [24, 24] width 16 height 17
click at [23, 96] on icon at bounding box center [25, 92] width 12 height 9
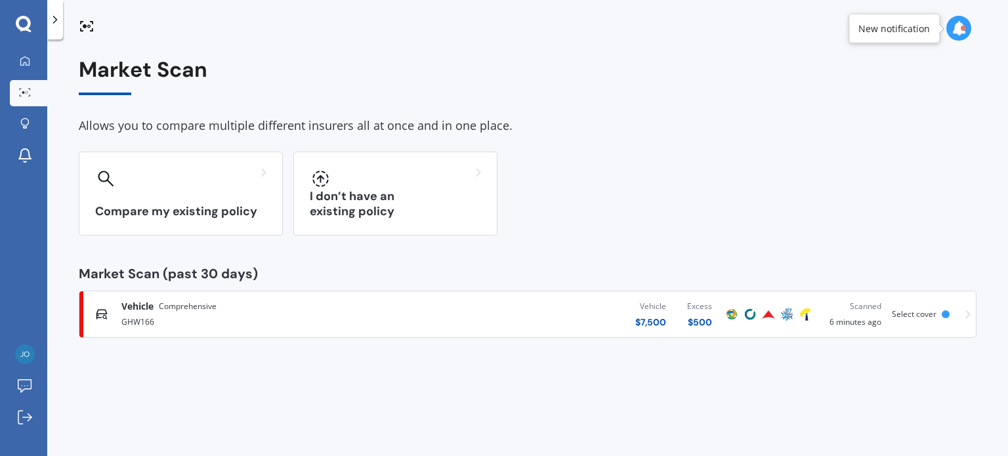
click at [968, 317] on icon at bounding box center [967, 314] width 5 height 9
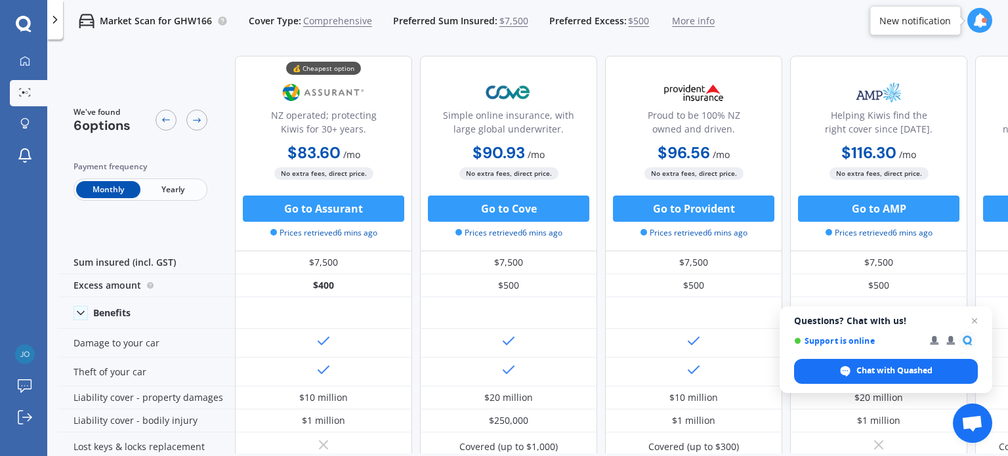
click at [689, 28] on div "Market Scan for GHW166 Cover Type: Comprehensive Preferred Sum Insured: $7,500 …" at bounding box center [389, 21] width 652 height 42
click at [685, 18] on span "More info" at bounding box center [693, 20] width 43 height 13
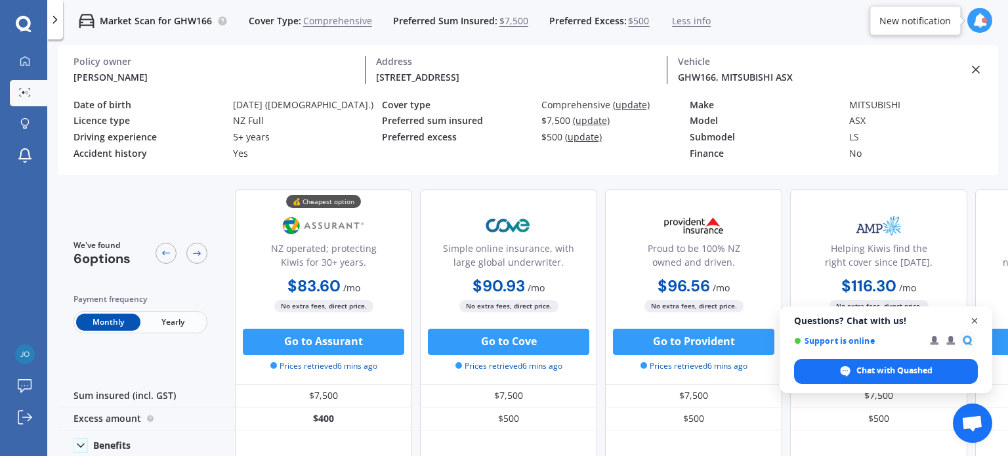
click at [971, 322] on span "Open chat" at bounding box center [975, 321] width 16 height 16
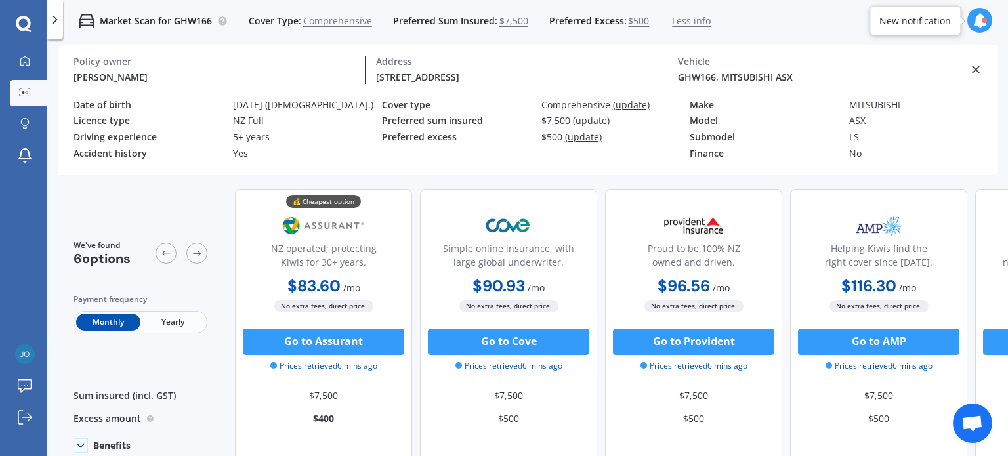
click at [17, 22] on icon at bounding box center [23, 23] width 15 height 15
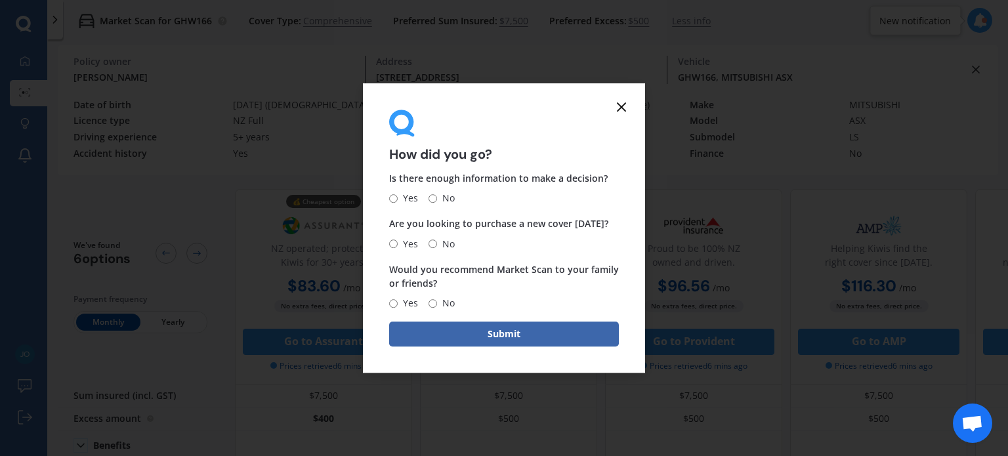
click at [442, 199] on span "No" at bounding box center [446, 199] width 18 height 16
click at [437, 199] on input "No" at bounding box center [433, 198] width 9 height 9
radio input "true"
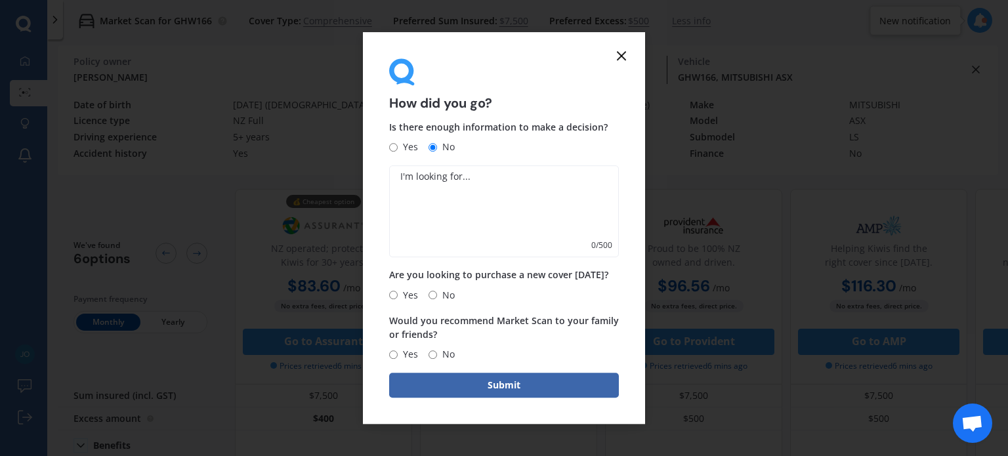
click at [433, 298] on input "No" at bounding box center [433, 295] width 9 height 9
radio input "true"
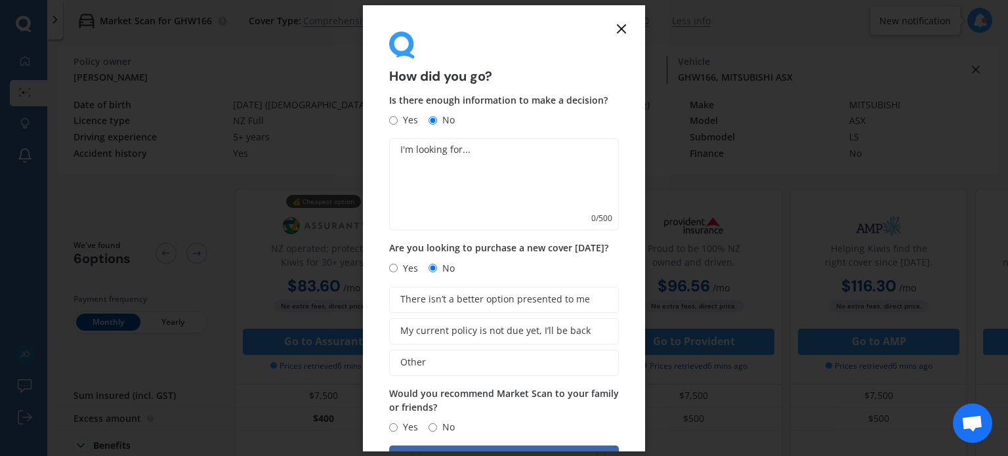
click at [626, 25] on icon at bounding box center [622, 29] width 16 height 16
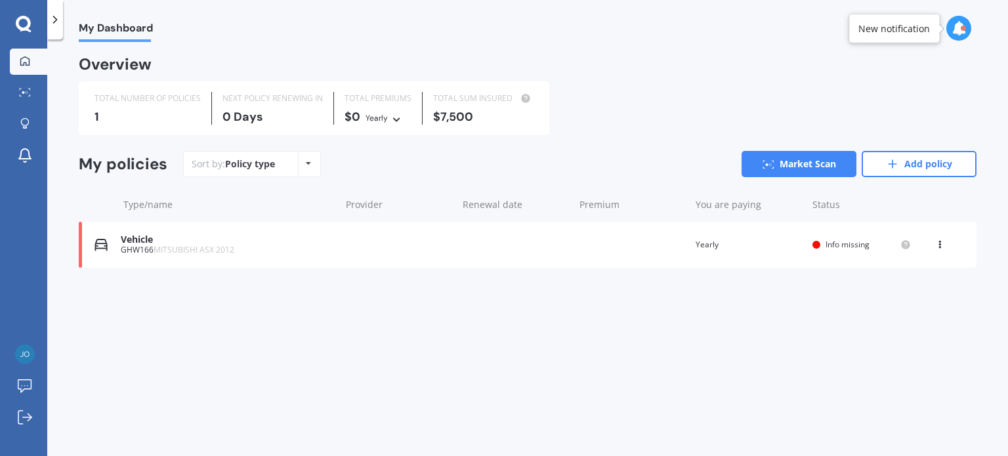
click at [803, 147] on div "Overview TOTAL NUMBER OF POLICIES 1 NEXT POLICY RENEWING [DATE] TOTAL PREMIUMS …" at bounding box center [528, 179] width 898 height 242
click at [795, 159] on link "Market Scan" at bounding box center [799, 164] width 115 height 26
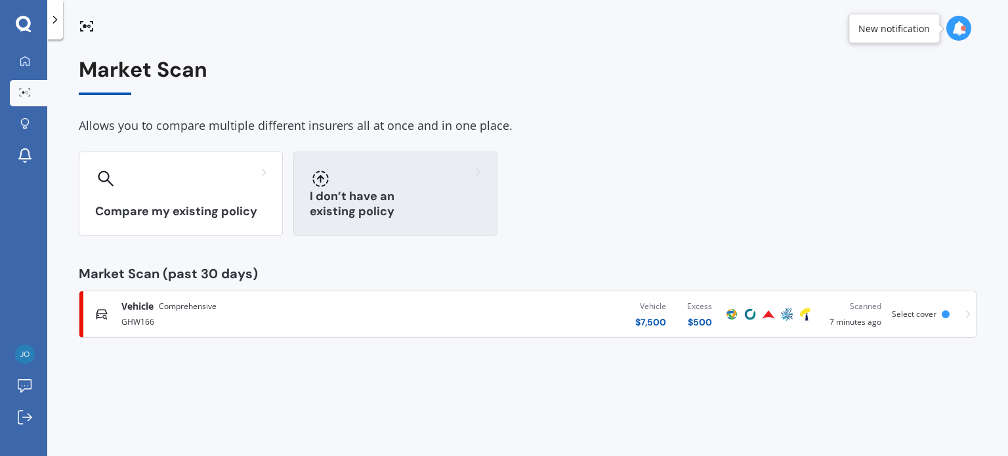
click at [396, 173] on div at bounding box center [395, 178] width 171 height 21
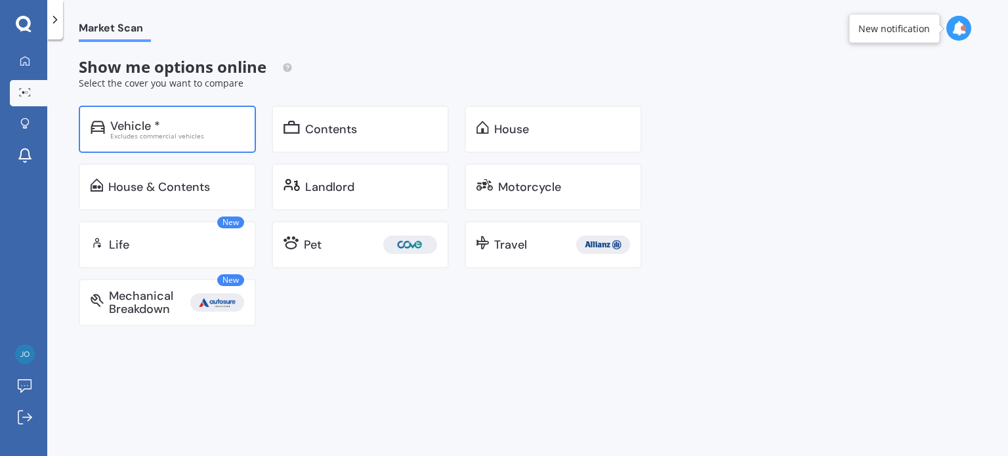
click at [177, 129] on div "Vehicle *" at bounding box center [177, 125] width 134 height 13
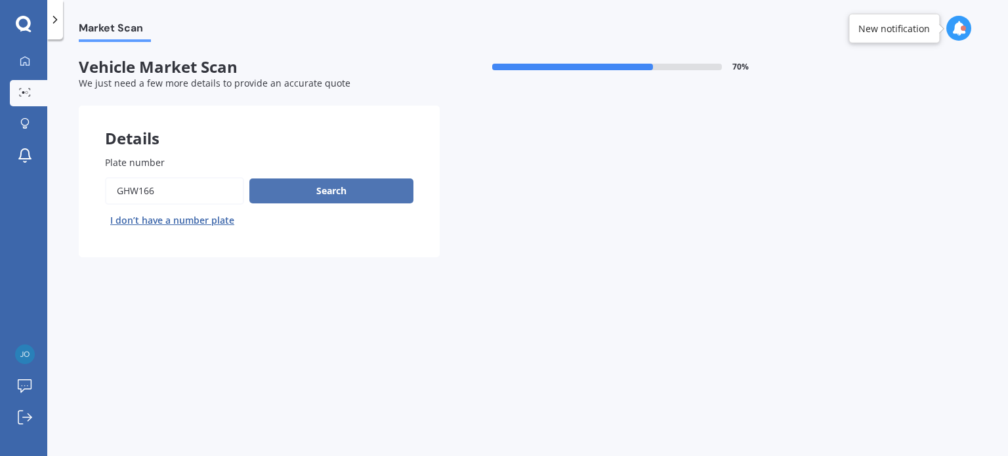
click at [305, 184] on button "Search" at bounding box center [331, 191] width 164 height 25
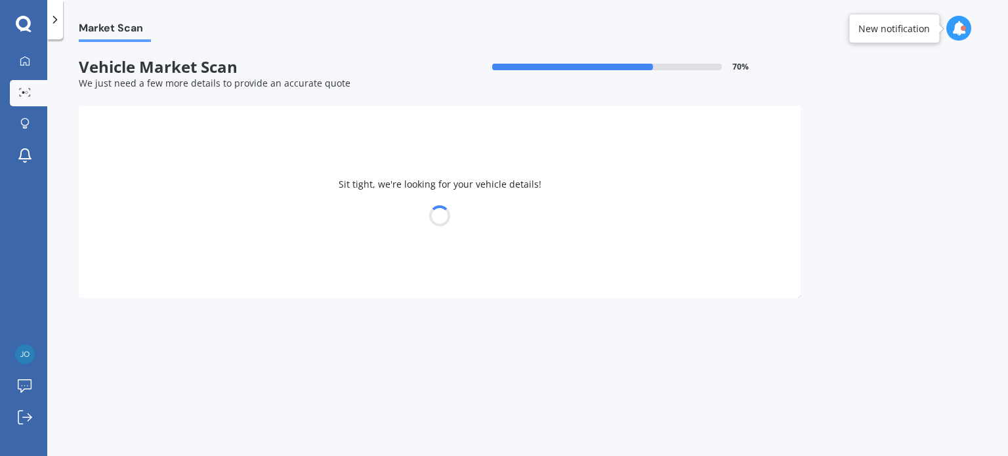
select select "MITSUBISHI"
select select "ASX"
select select "18"
select select "12"
select select "1993"
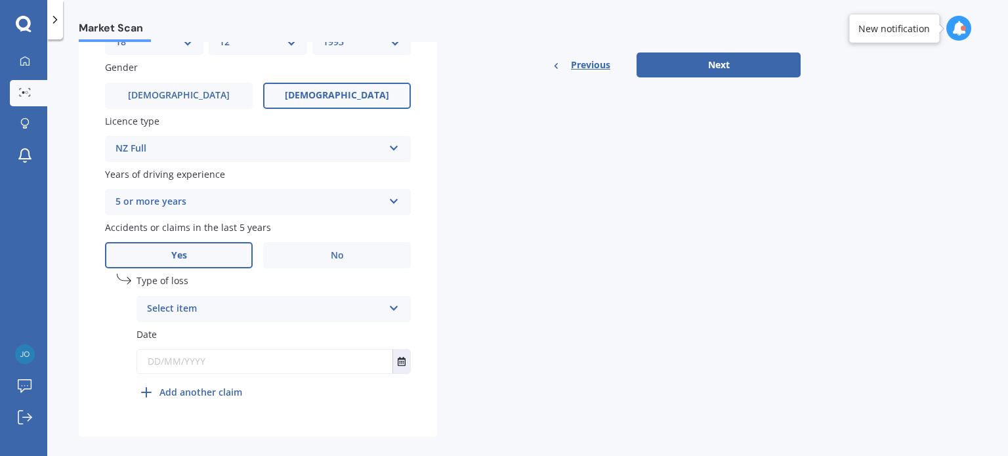
scroll to position [459, 0]
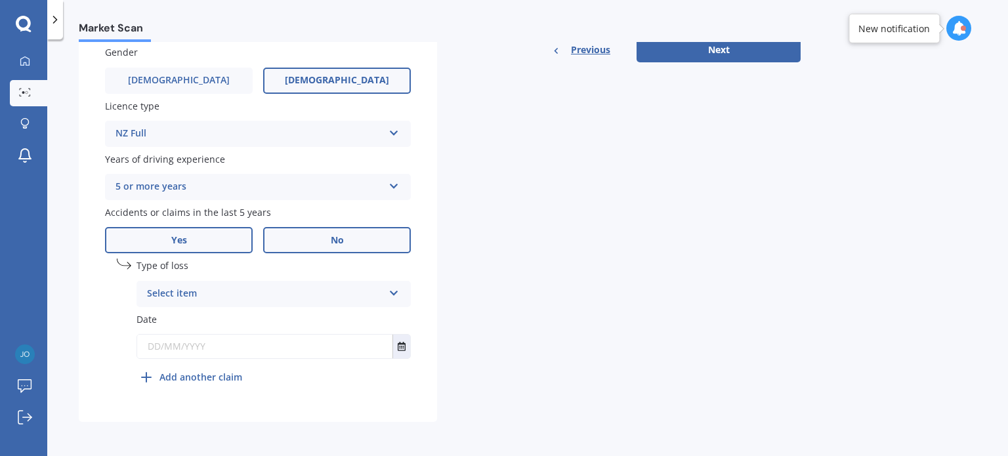
click at [366, 240] on label "No" at bounding box center [337, 240] width 148 height 26
click at [0, 0] on input "No" at bounding box center [0, 0] width 0 height 0
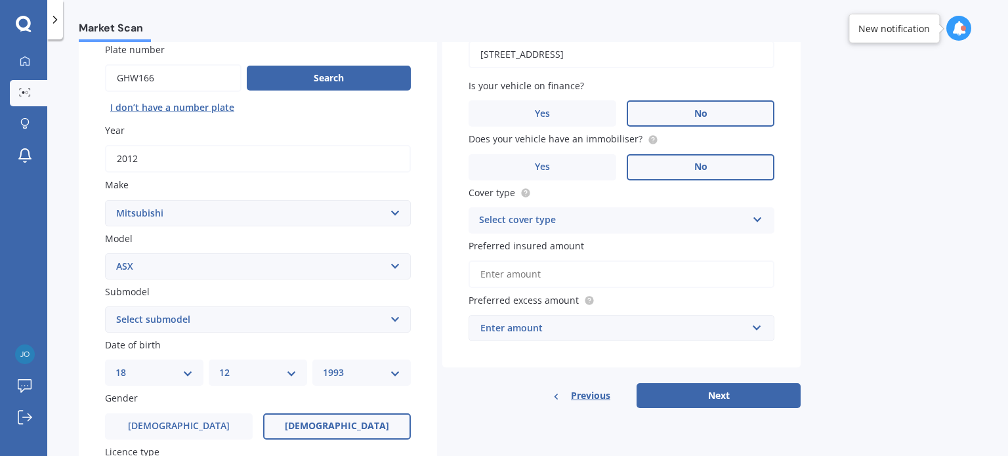
scroll to position [110, 0]
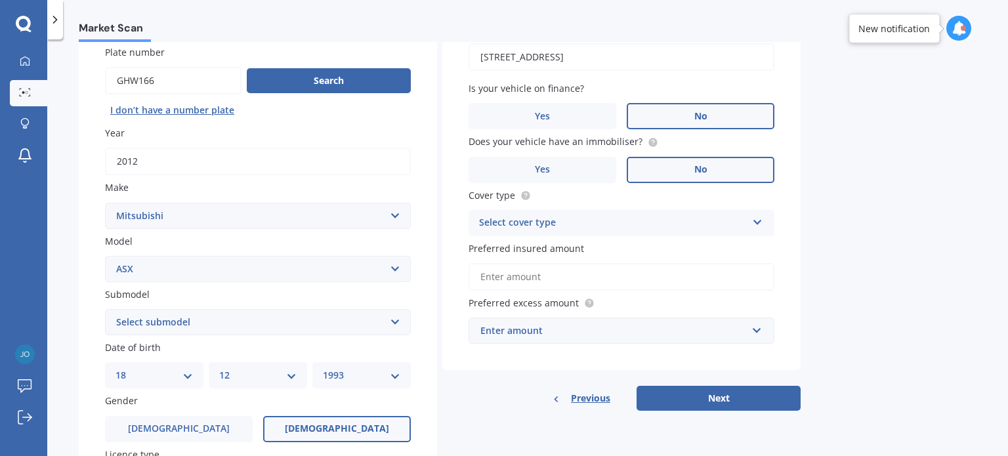
click at [631, 219] on div "Select cover type" at bounding box center [613, 223] width 268 height 16
click at [570, 254] on div "Comprehensive" at bounding box center [621, 249] width 305 height 24
click at [561, 277] on input "Preferred insured amount" at bounding box center [622, 277] width 306 height 28
type input "$7,500"
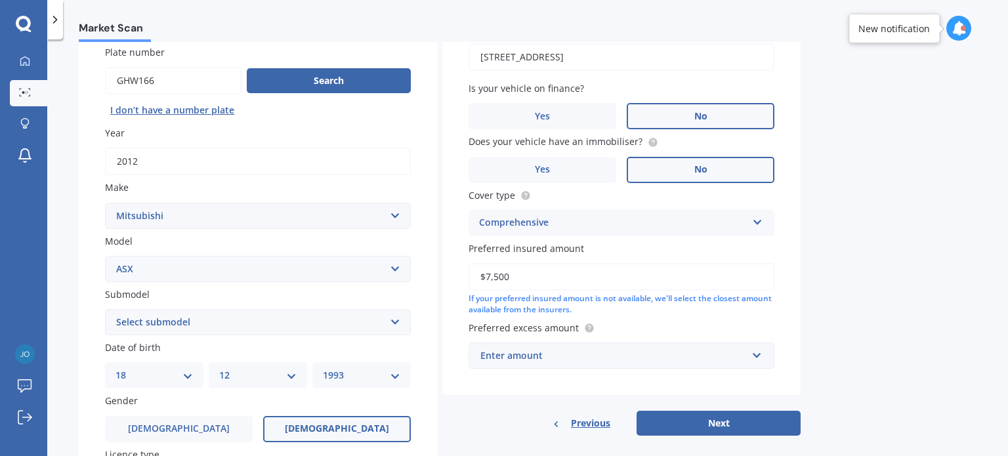
click at [575, 352] on div "Enter amount" at bounding box center [613, 356] width 266 height 14
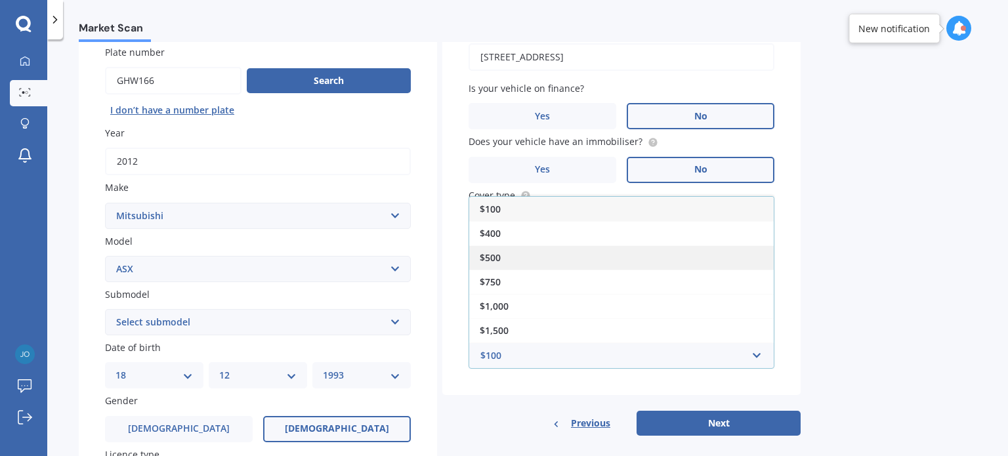
click at [496, 245] on div "$500" at bounding box center [621, 257] width 305 height 24
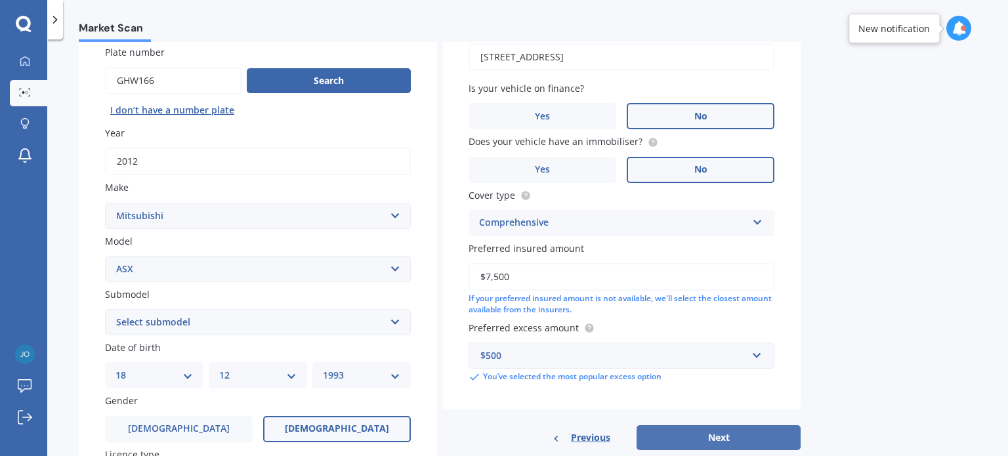
click at [706, 440] on button "Next" at bounding box center [719, 437] width 164 height 25
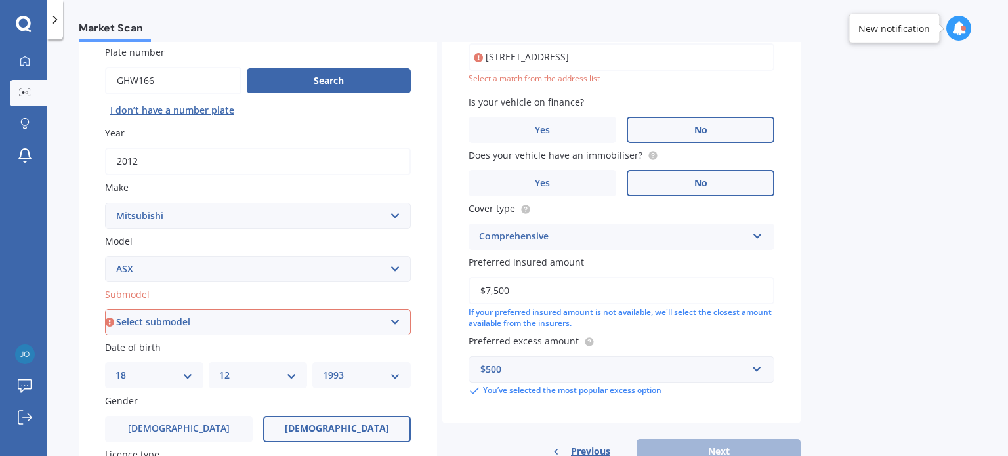
click at [691, 70] on div "[STREET_ADDRESS] Enter address manually Select a match from the address list" at bounding box center [622, 63] width 306 height 41
click at [693, 64] on input "[STREET_ADDRESS]" at bounding box center [622, 57] width 306 height 28
type input "[STREET_ADDRESS]"
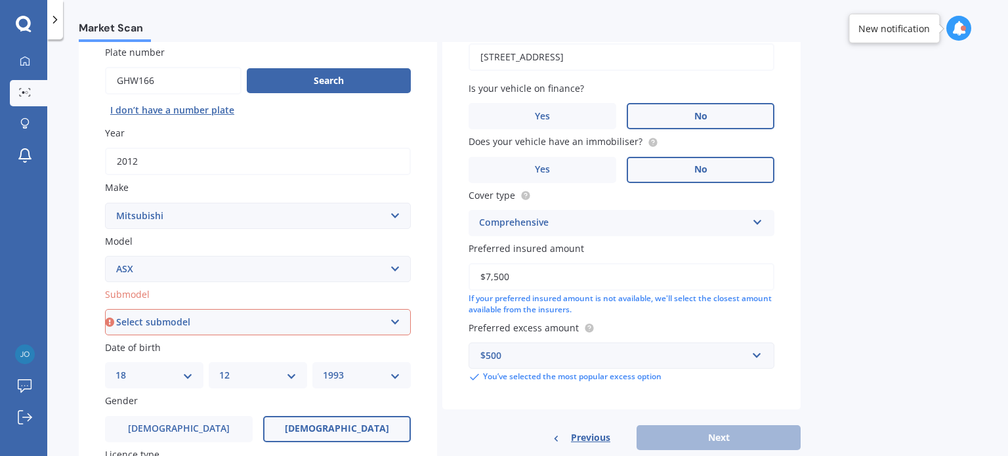
scroll to position [280, 0]
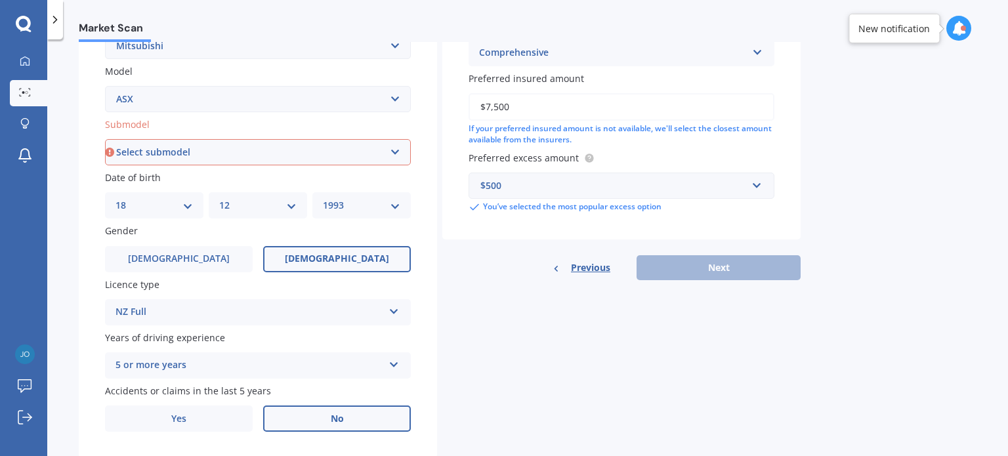
click at [238, 137] on div "Submodel Select submodel BLK 2.0P/CVT Diesel LS Sport VRX petrol VRX turbo dies…" at bounding box center [258, 141] width 306 height 48
click at [231, 144] on select "Select submodel BLK 2.0P/CVT Diesel LS Sport VRX petrol VRX turbo diesel XLS pe…" at bounding box center [258, 152] width 306 height 26
select select "LS"
click at [105, 139] on select "Select submodel BLK 2.0P/CVT Diesel LS Sport VRX petrol VRX turbo diesel XLS pe…" at bounding box center [258, 152] width 306 height 26
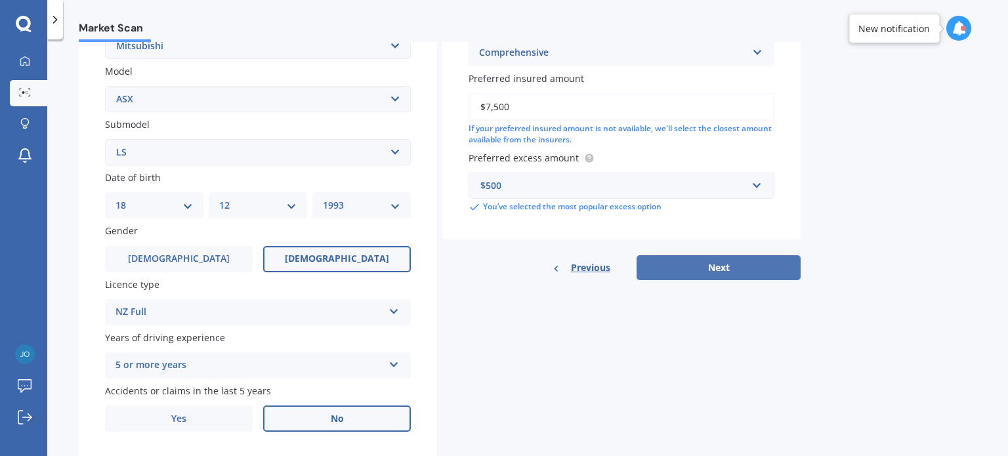
click at [765, 275] on button "Next" at bounding box center [719, 267] width 164 height 25
select select "18"
select select "12"
select select "1993"
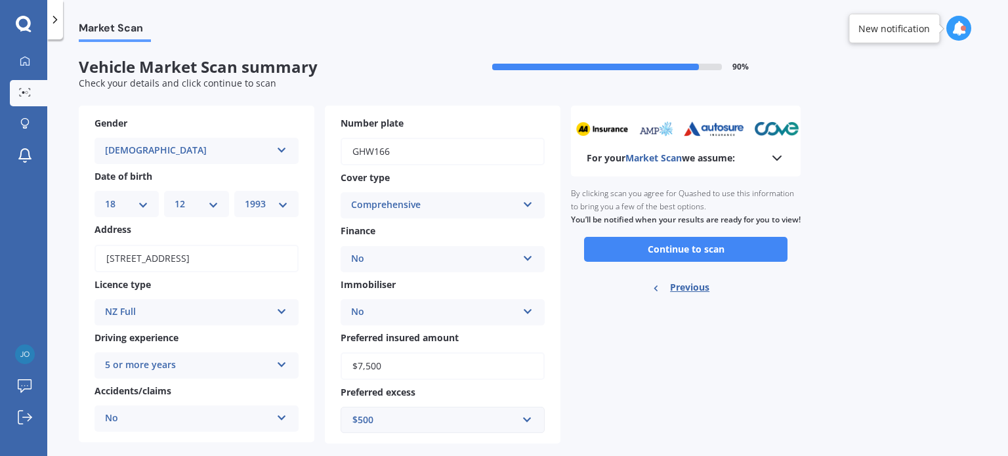
scroll to position [21, 0]
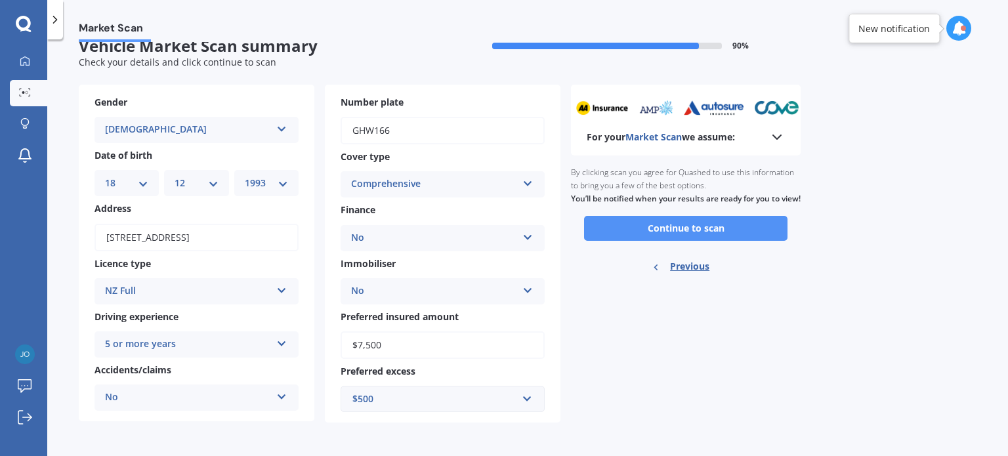
click at [716, 241] on button "Continue to scan" at bounding box center [685, 228] width 203 height 25
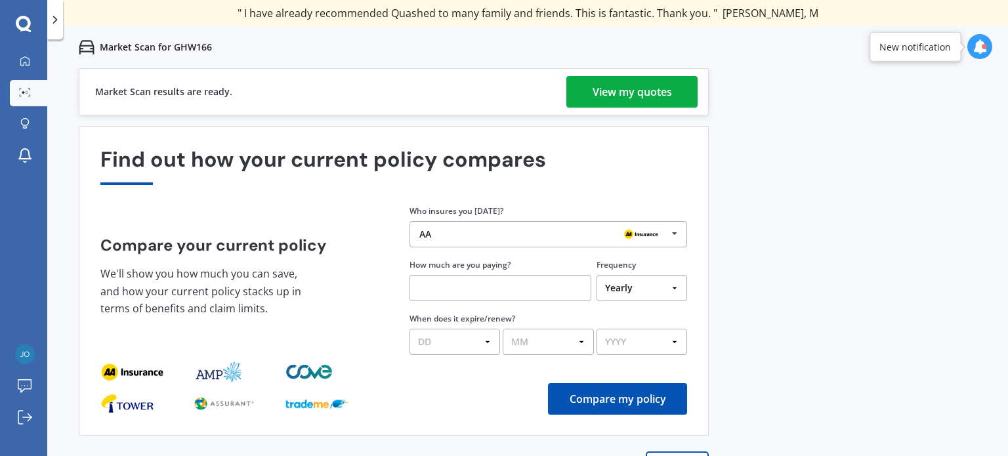
click at [633, 98] on div "View my quotes" at bounding box center [632, 92] width 79 height 32
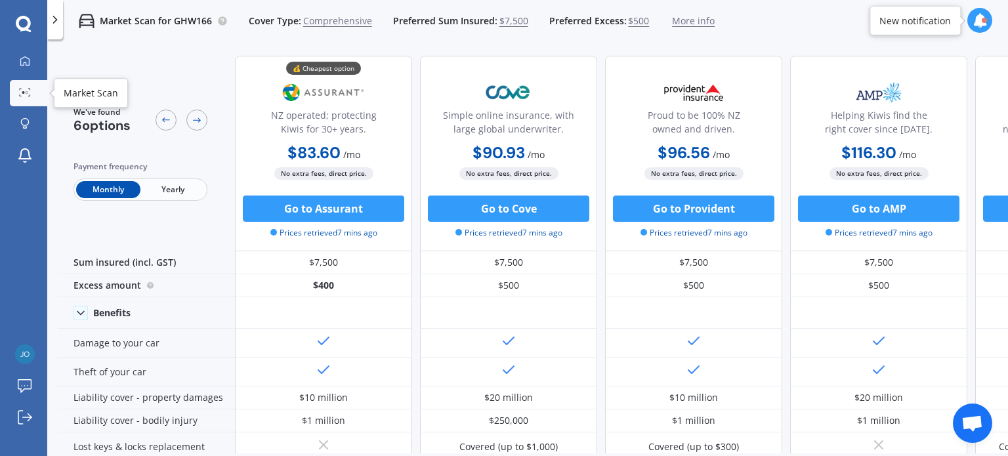
click at [22, 108] on div "My Dashboard Market Scan Explore insurance Notifications" at bounding box center [23, 112] width 47 height 126
click at [22, 104] on link "Market Scan" at bounding box center [28, 93] width 37 height 26
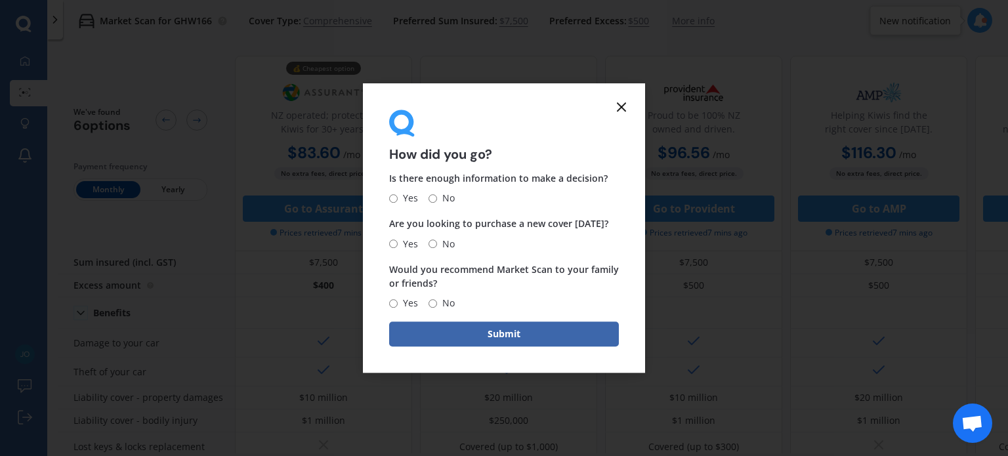
click at [626, 113] on icon at bounding box center [622, 107] width 16 height 16
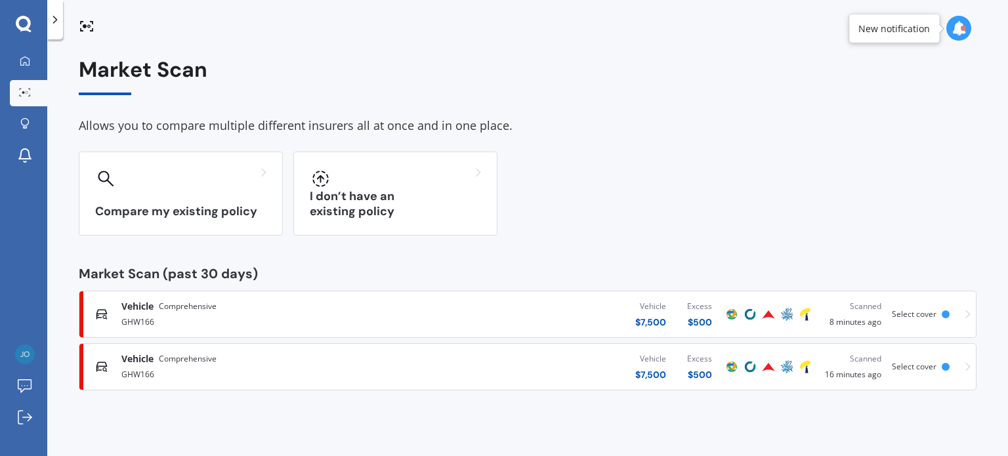
click at [417, 375] on div "Vehicle $ 7,500 Excess $ 500" at bounding box center [566, 366] width 314 height 39
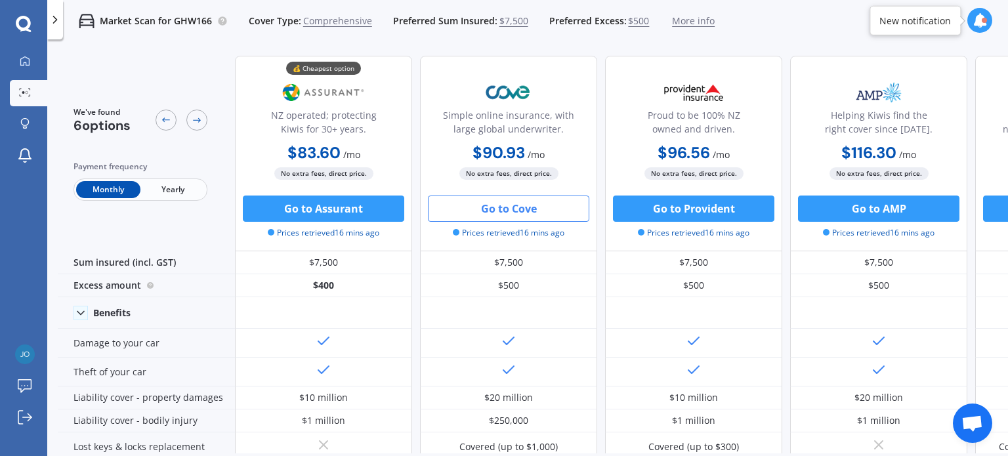
click at [516, 209] on button "Go to Cove" at bounding box center [508, 209] width 161 height 26
